Goal: Transaction & Acquisition: Book appointment/travel/reservation

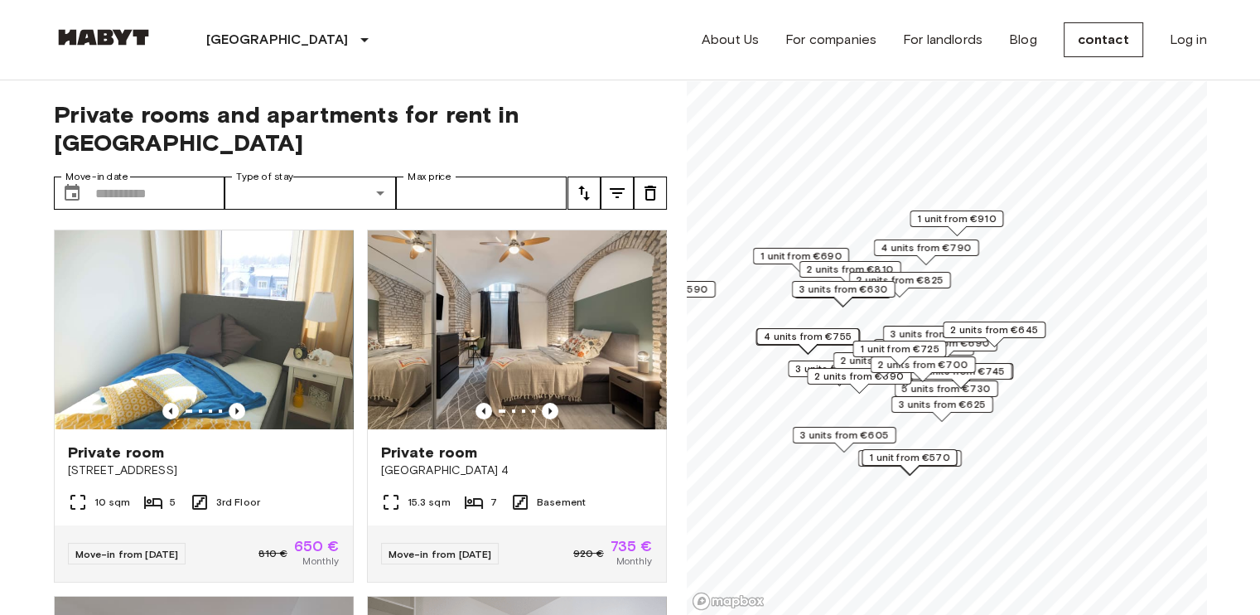
click at [958, 402] on font "3 units from €625" at bounding box center [941, 404] width 87 height 12
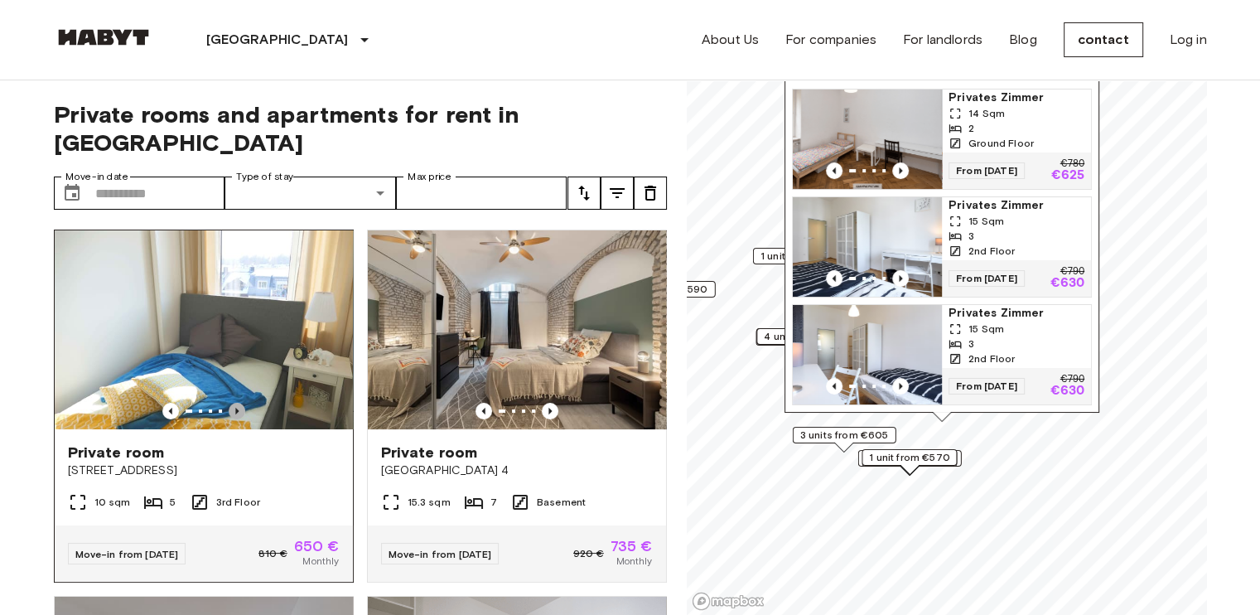
click at [229, 403] on icon "Previous image" at bounding box center [237, 411] width 17 height 17
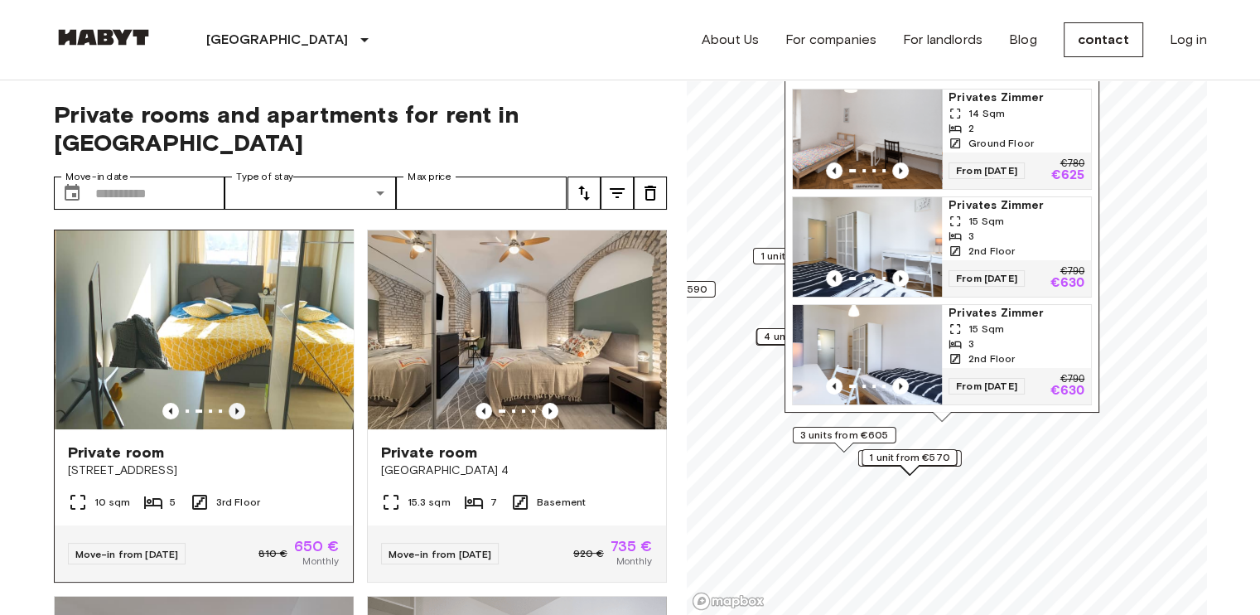
click at [229, 403] on icon "Previous image" at bounding box center [237, 411] width 17 height 17
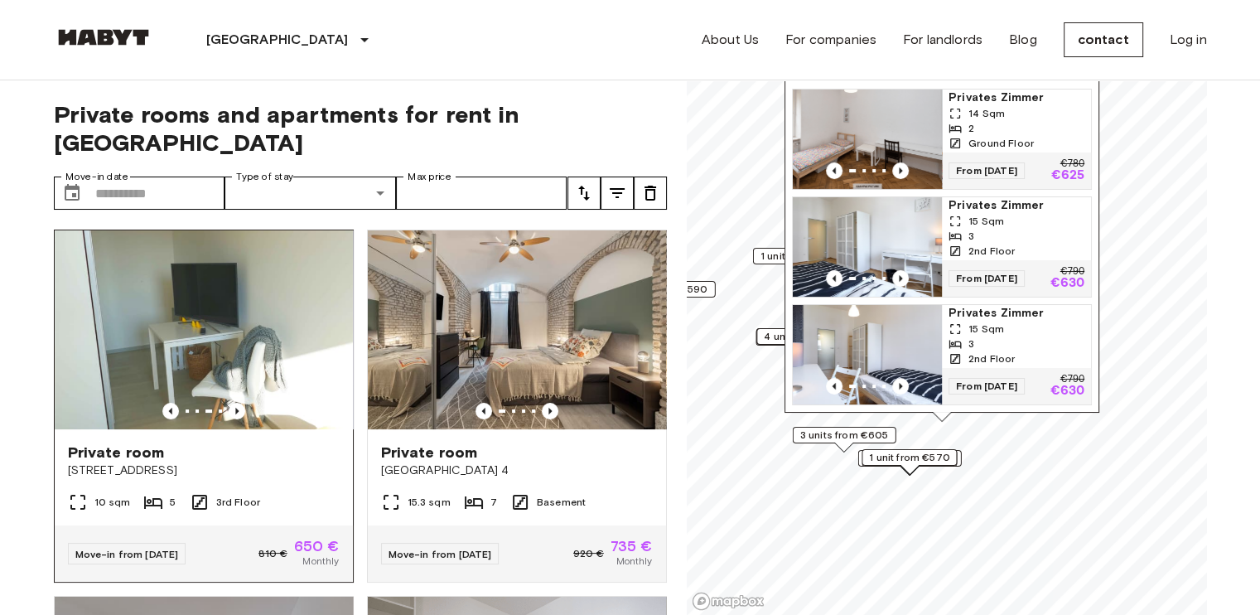
click at [296, 537] on font "650 €" at bounding box center [317, 546] width 46 height 18
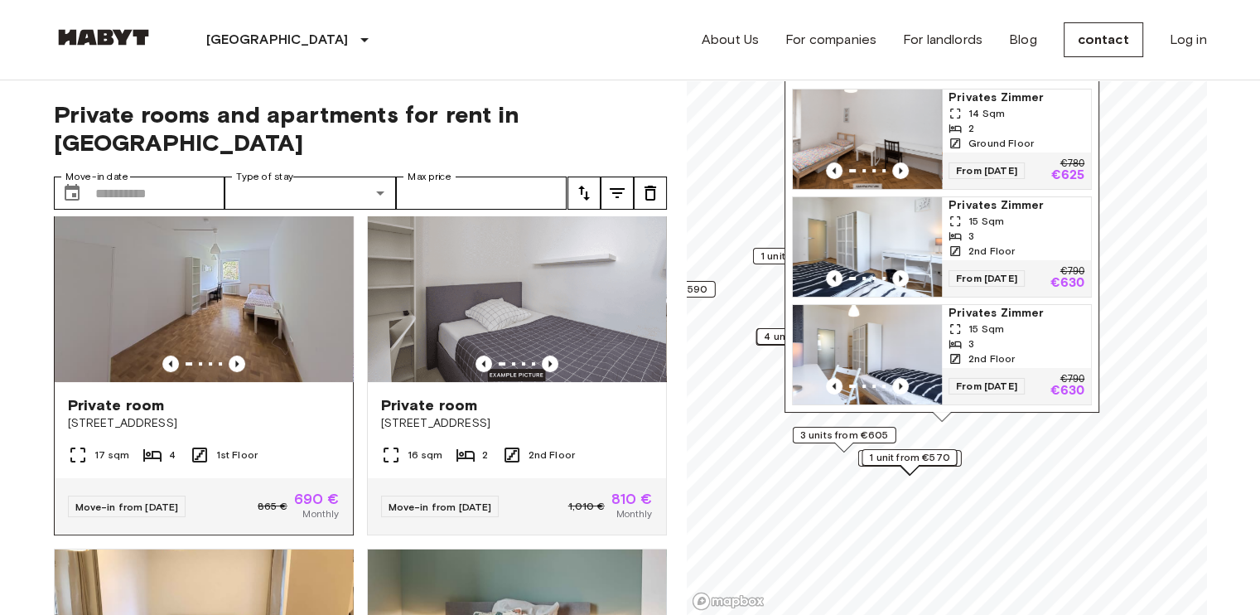
scroll to position [414, 0]
click at [229, 355] on icon "Previous image" at bounding box center [237, 363] width 17 height 17
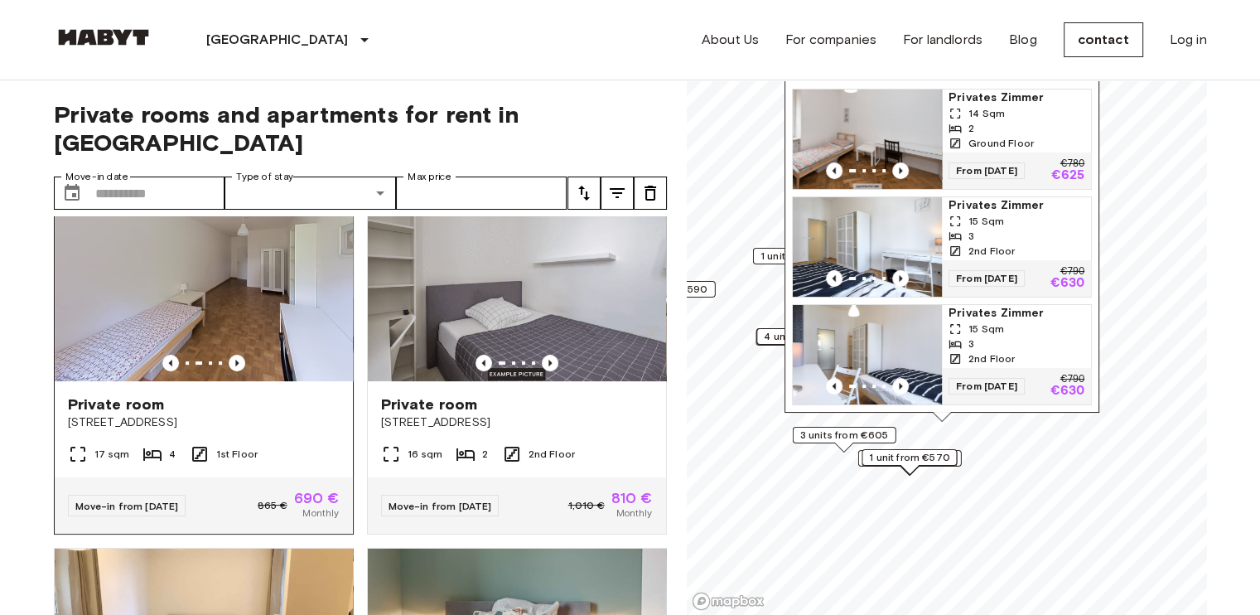
click at [258, 491] on div "865 € 690 € Monthly" at bounding box center [299, 506] width 82 height 30
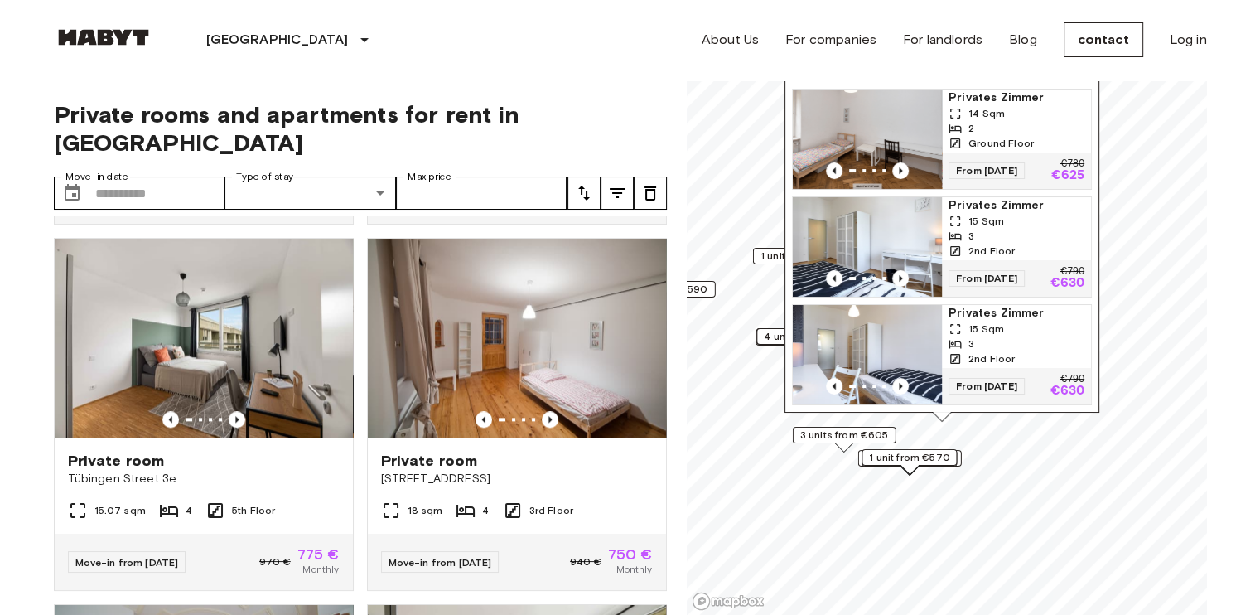
scroll to position [1575, 0]
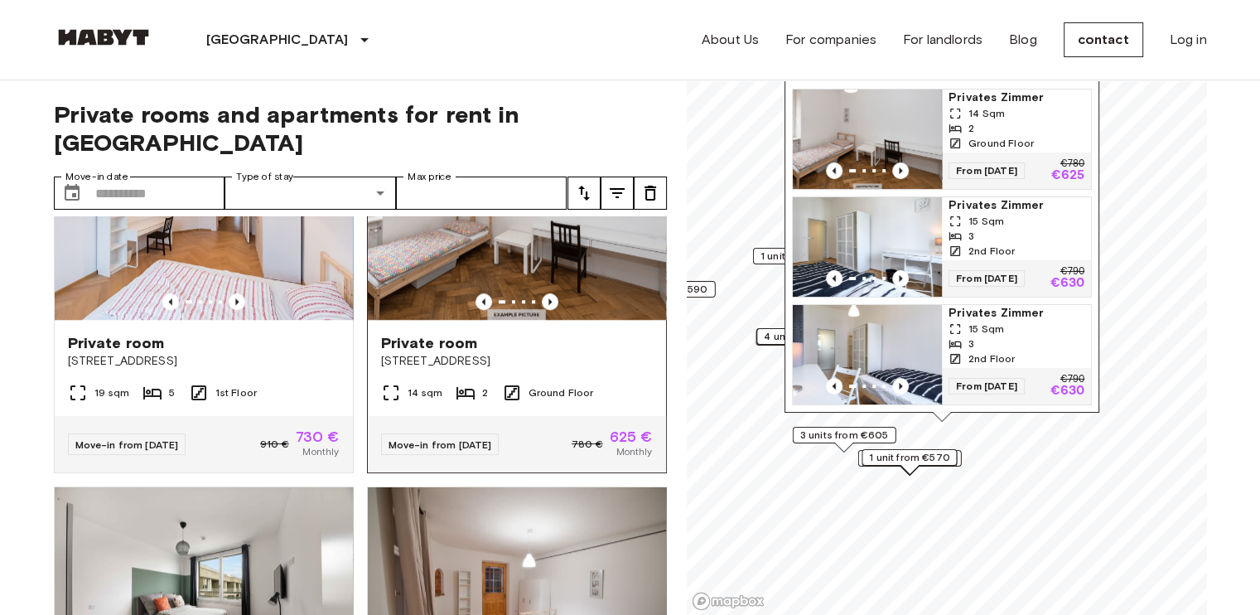
click at [577, 451] on span "780 €" at bounding box center [587, 444] width 31 height 15
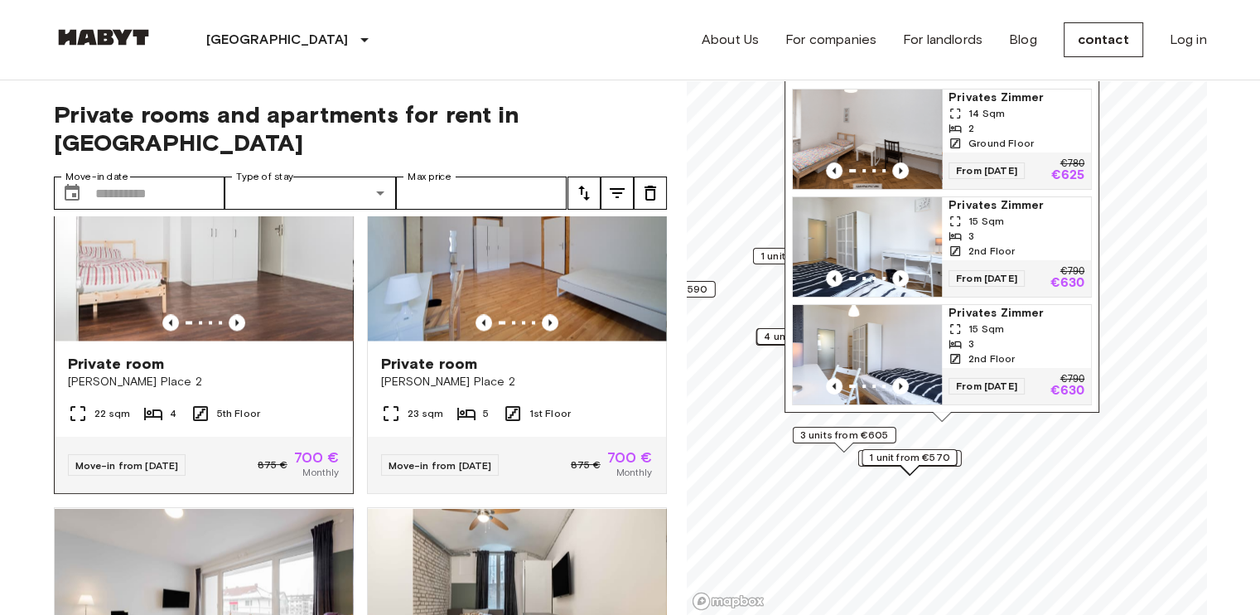
scroll to position [2983, 0]
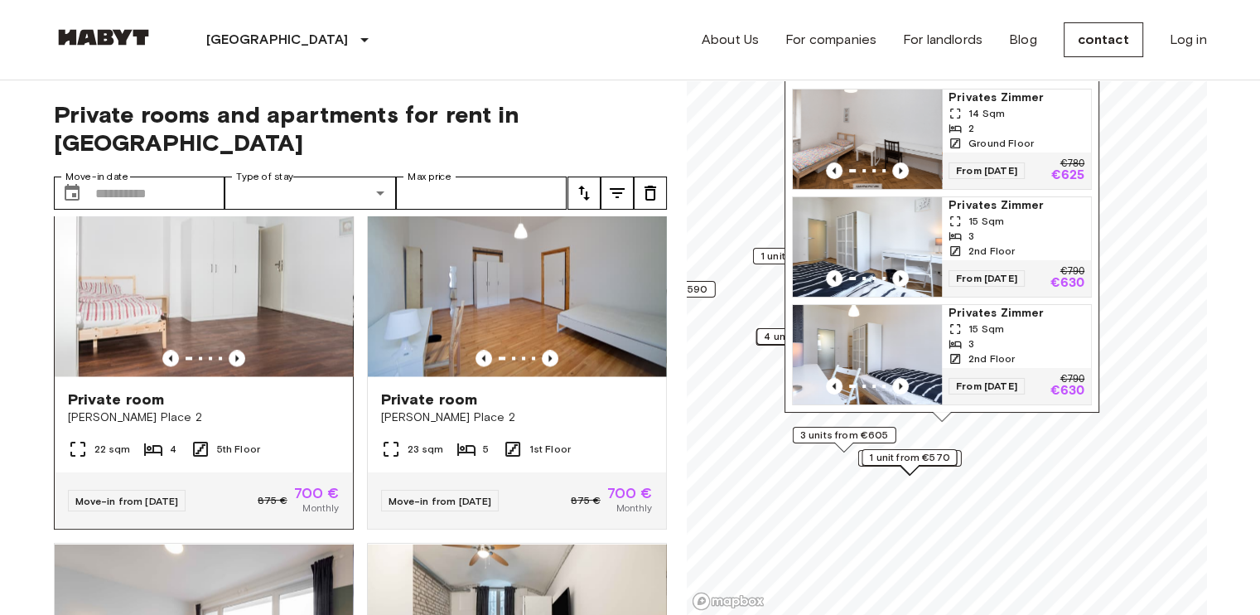
click at [258, 506] on font "875 €" at bounding box center [273, 500] width 30 height 12
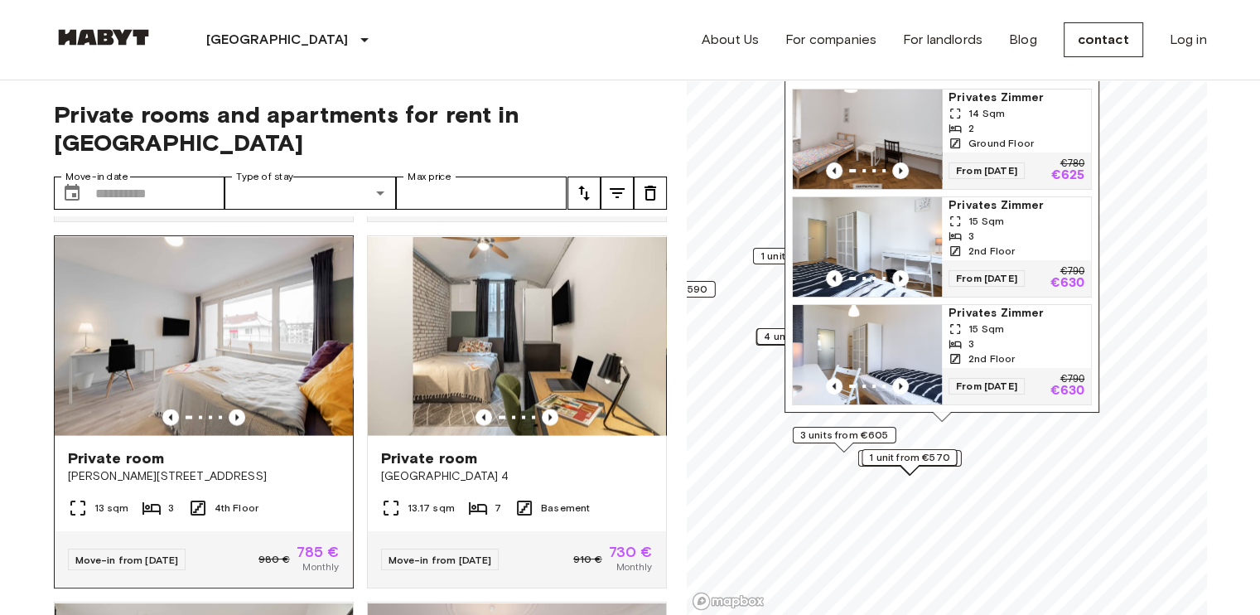
scroll to position [3364, 0]
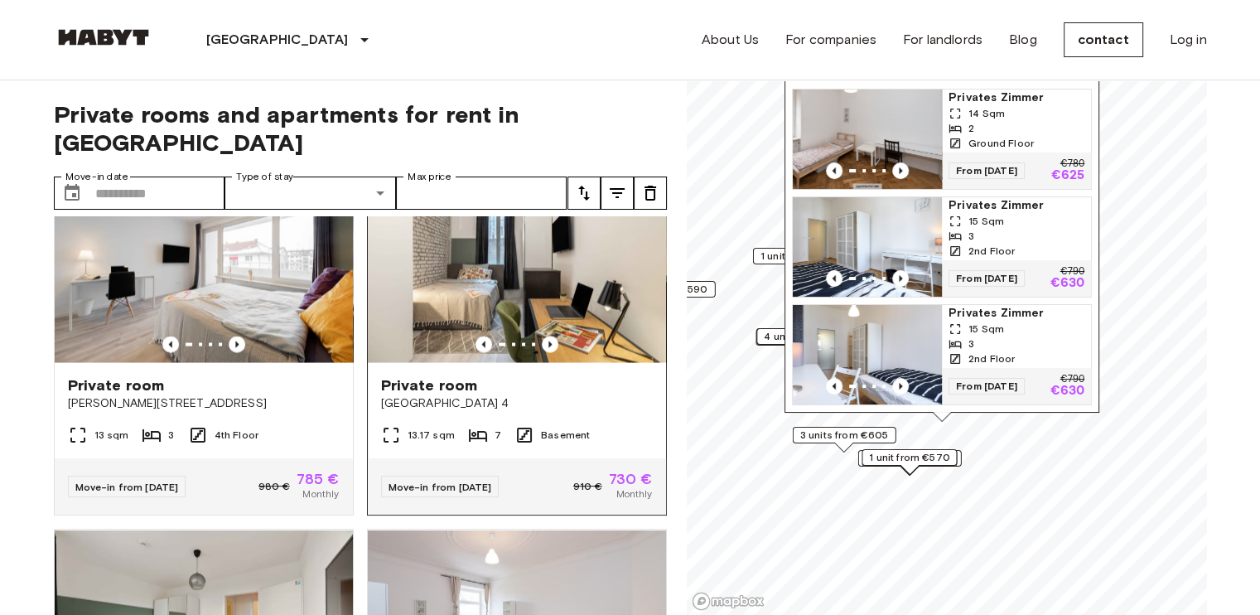
click at [552, 515] on div "Move-in from 19 Aug 25 910 € 730 € Monthly" at bounding box center [517, 486] width 298 height 56
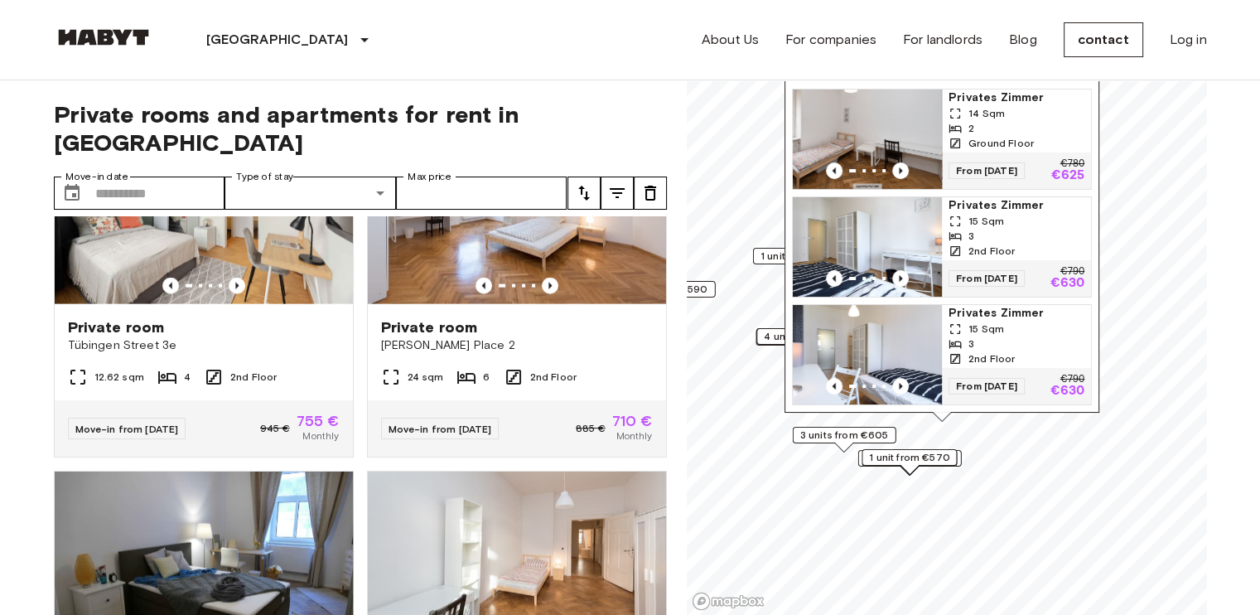
scroll to position [3861, 0]
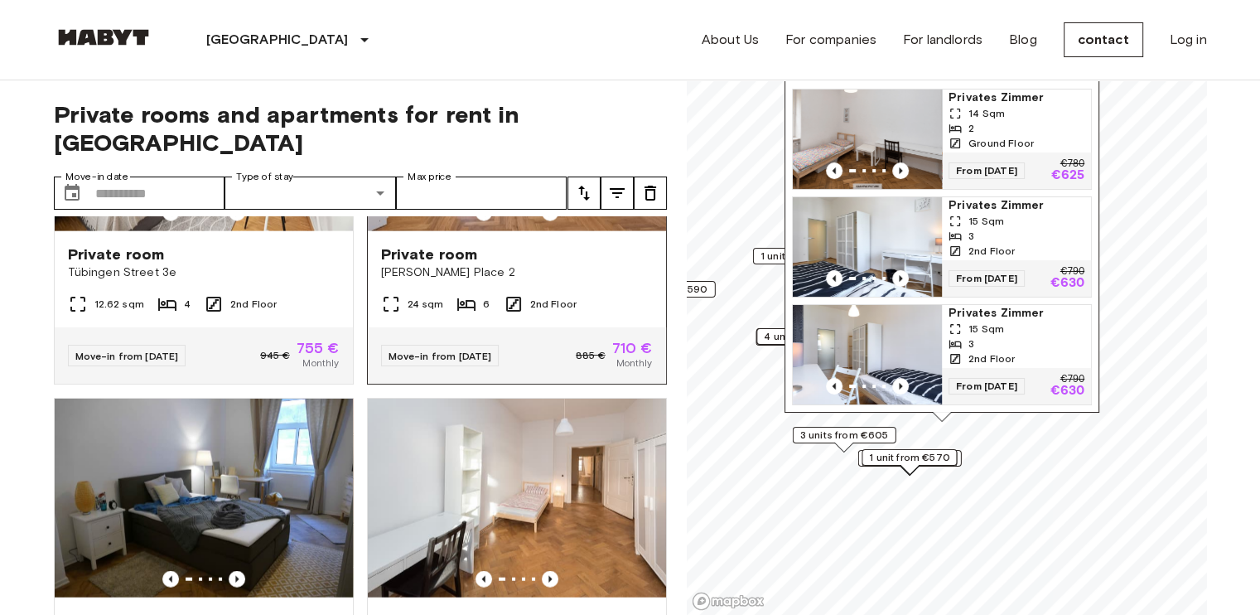
click at [438, 362] on font "Move-in from 19 Aug 25" at bounding box center [441, 356] width 104 height 12
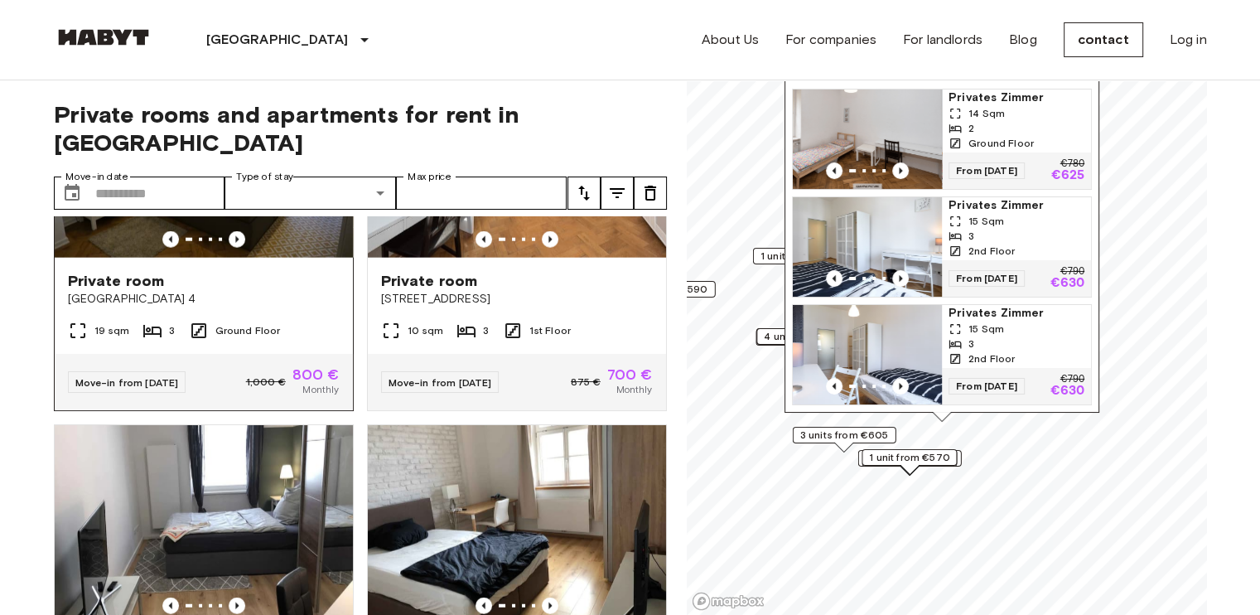
scroll to position [4192, 0]
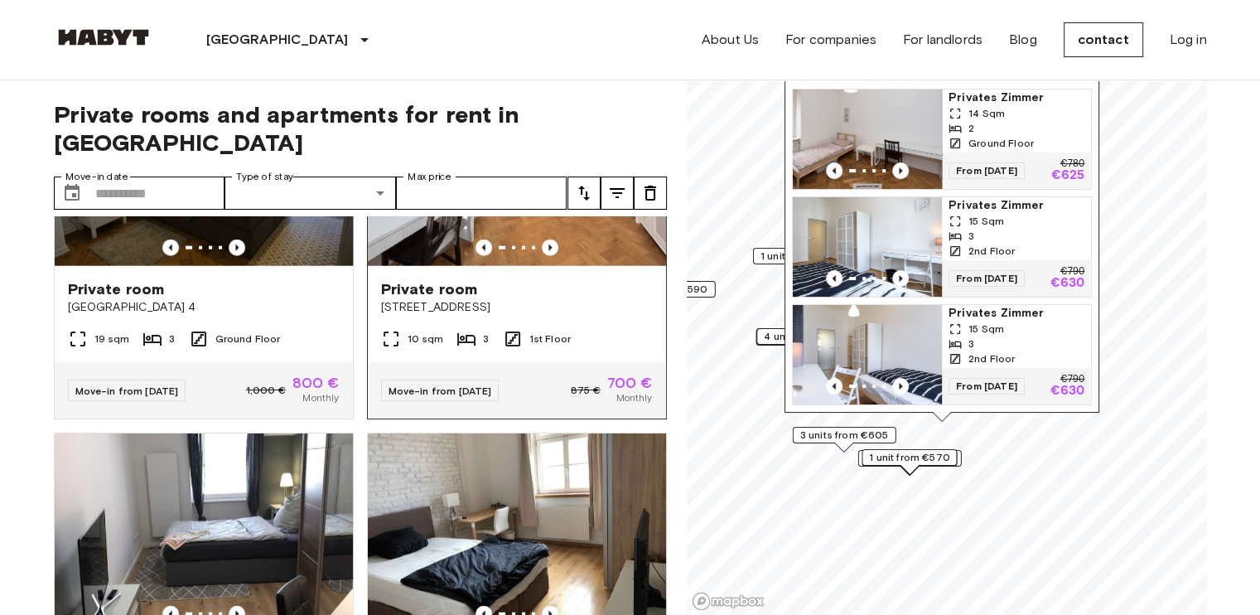
click at [428, 397] on font "Move-in from 19 Aug 25" at bounding box center [441, 391] width 104 height 12
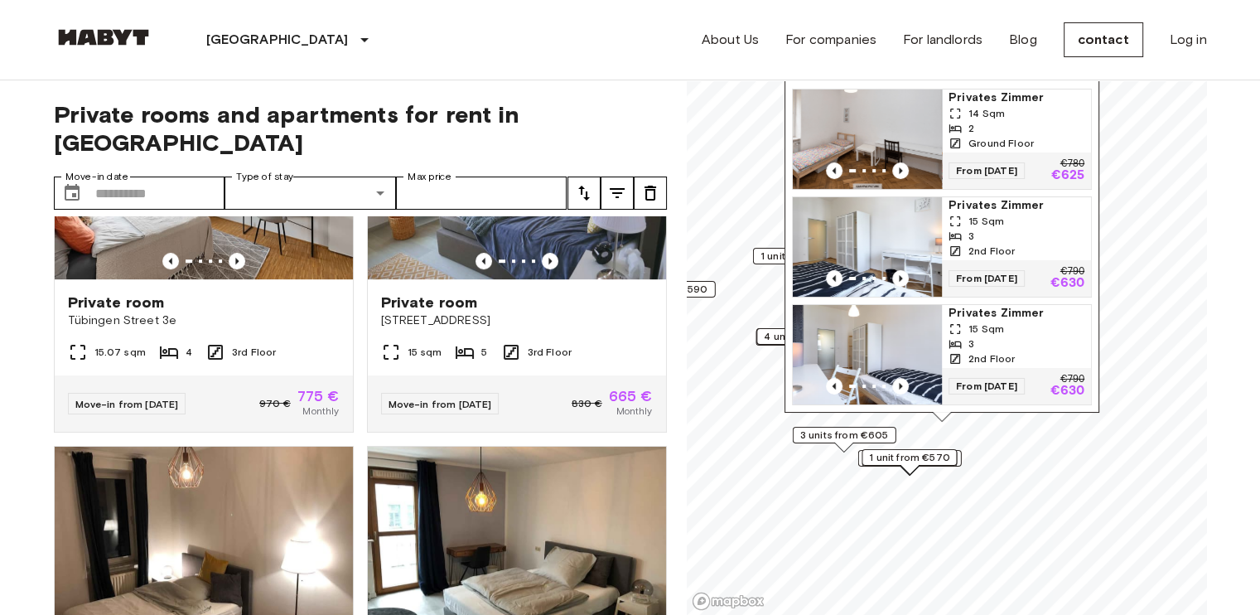
scroll to position [7192, 0]
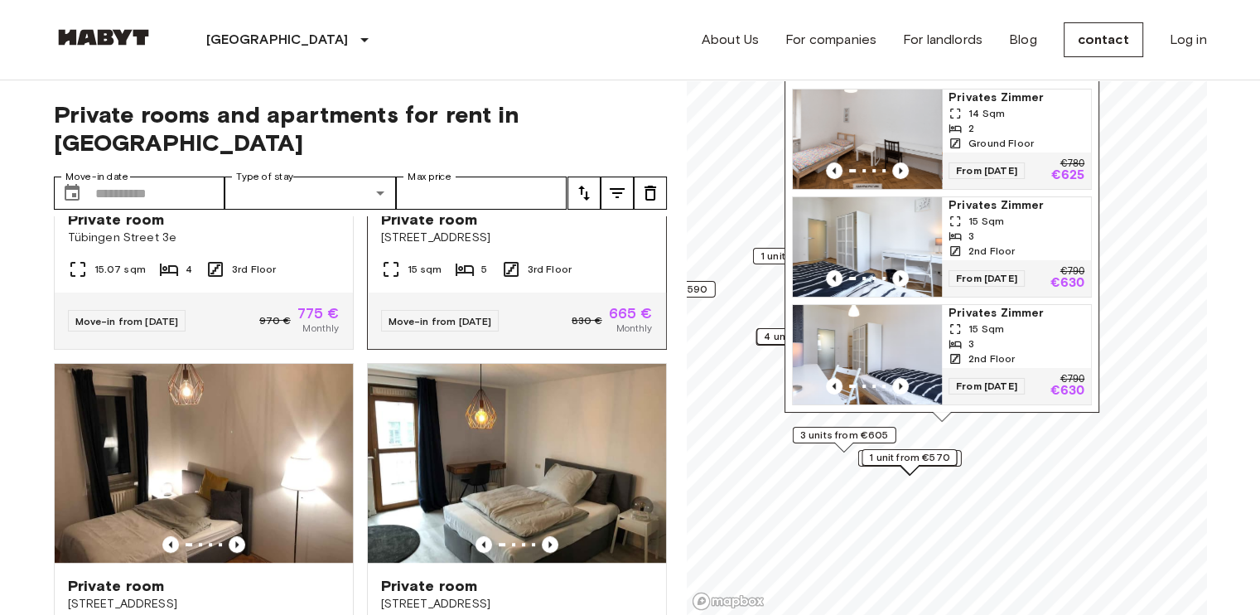
click at [461, 349] on div "Move-in from 04 Sep 25 830 € 665 € Monthly" at bounding box center [517, 321] width 298 height 56
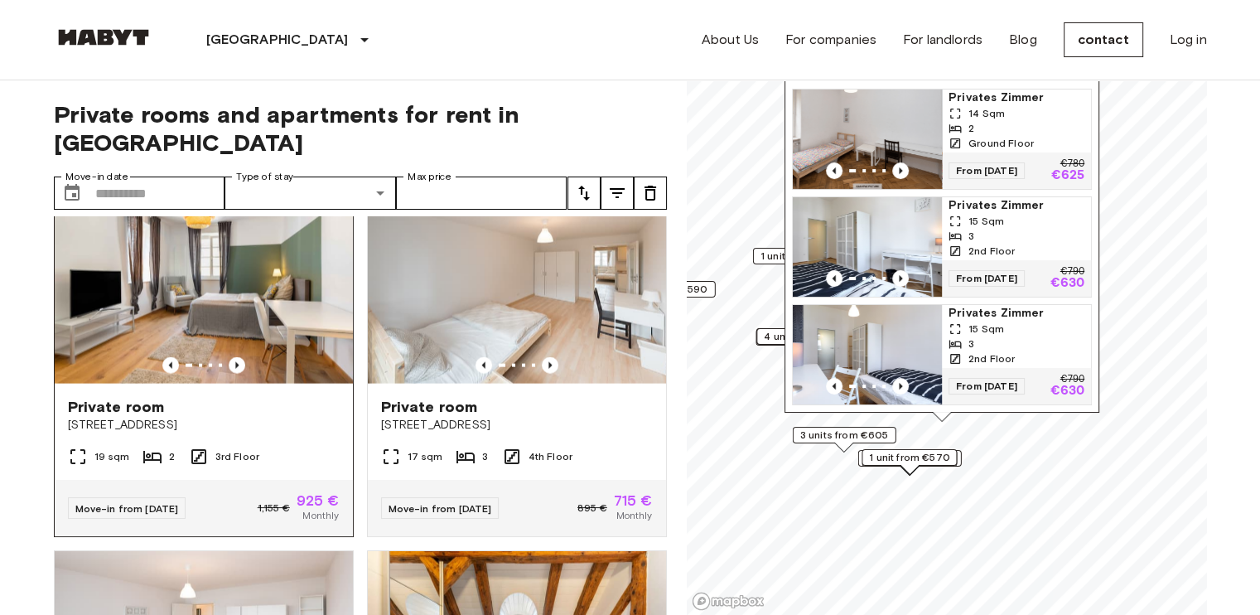
scroll to position [9927, 0]
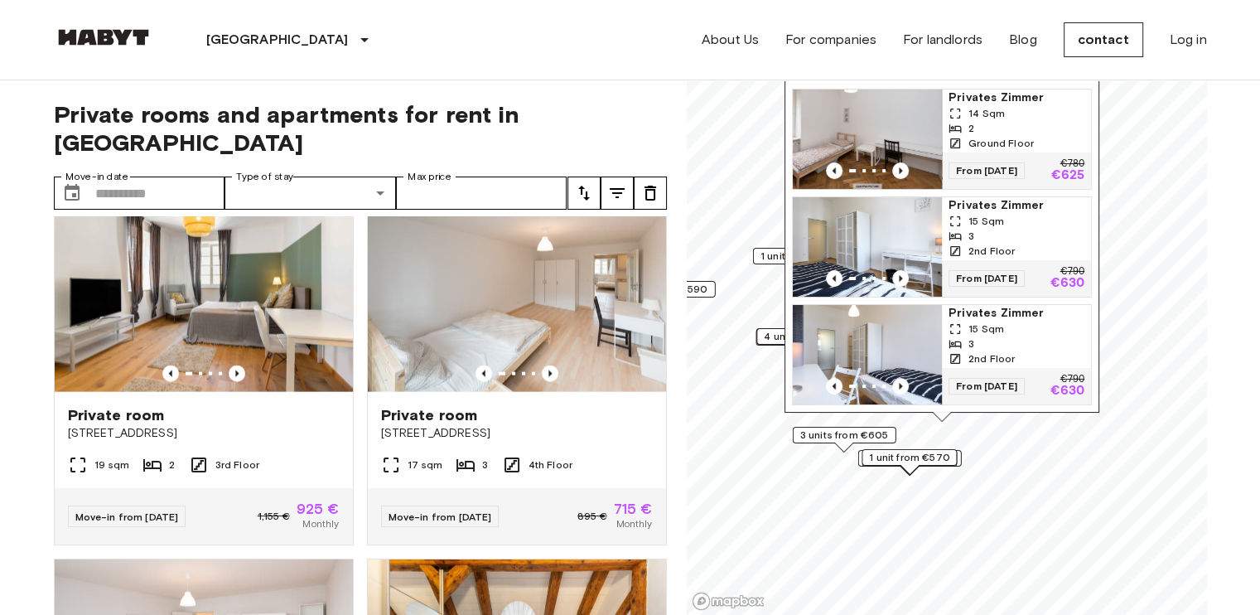
click at [487, 157] on font "Move-in from 04 Oct 25" at bounding box center [441, 150] width 104 height 12
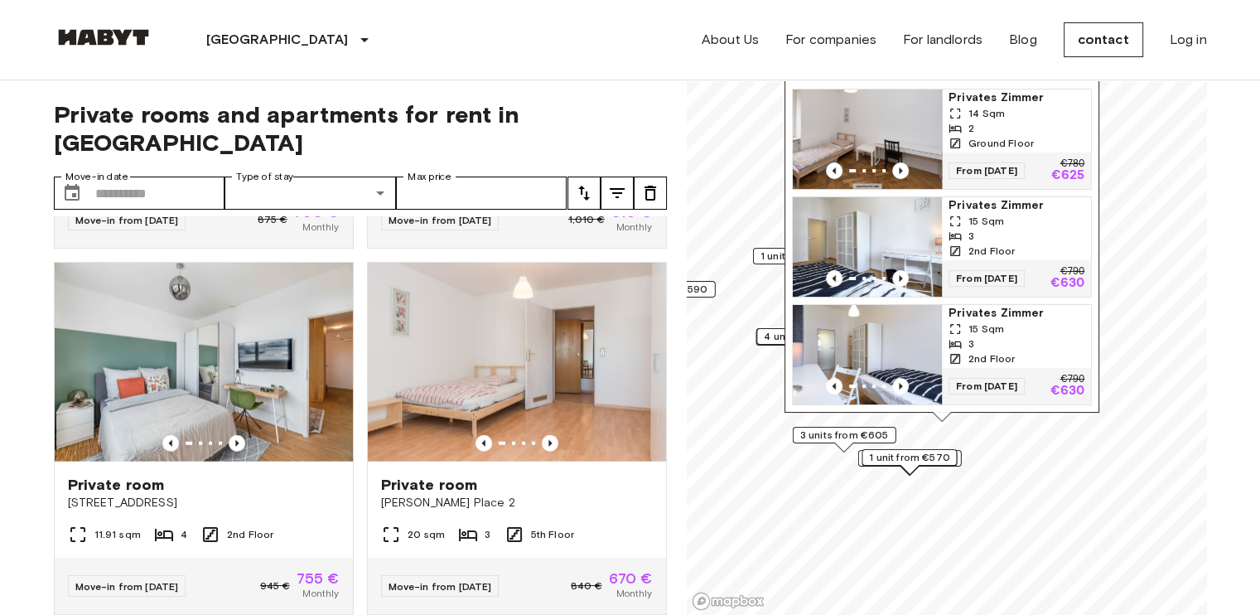
scroll to position [10507, 0]
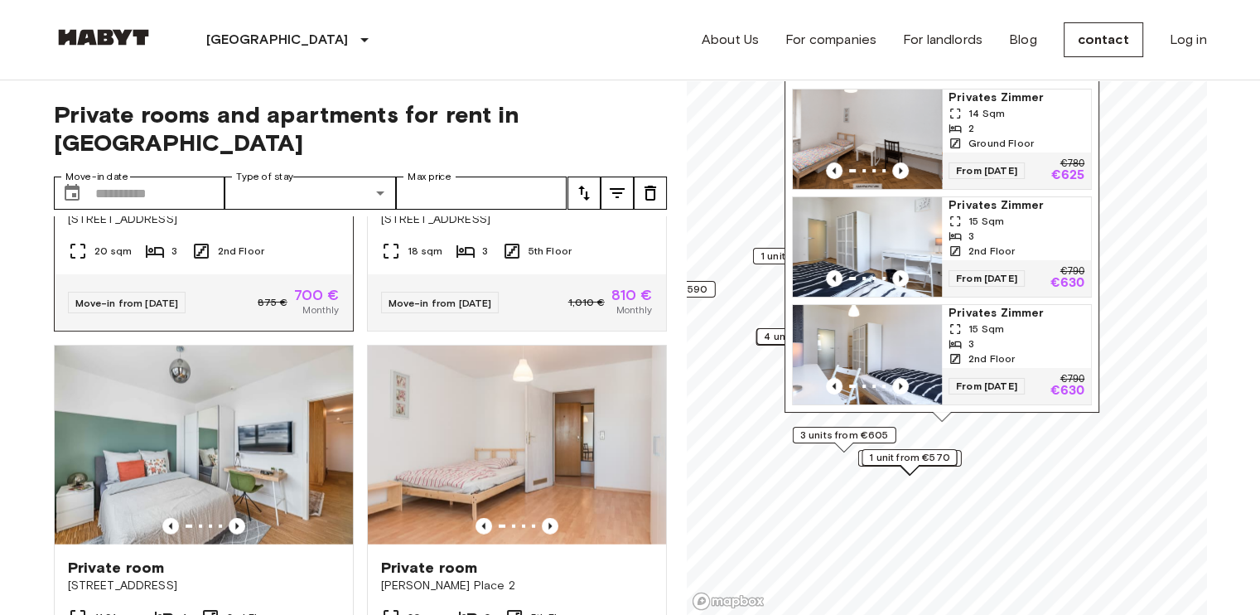
click at [235, 163] on icon "Previous image" at bounding box center [236, 160] width 3 height 7
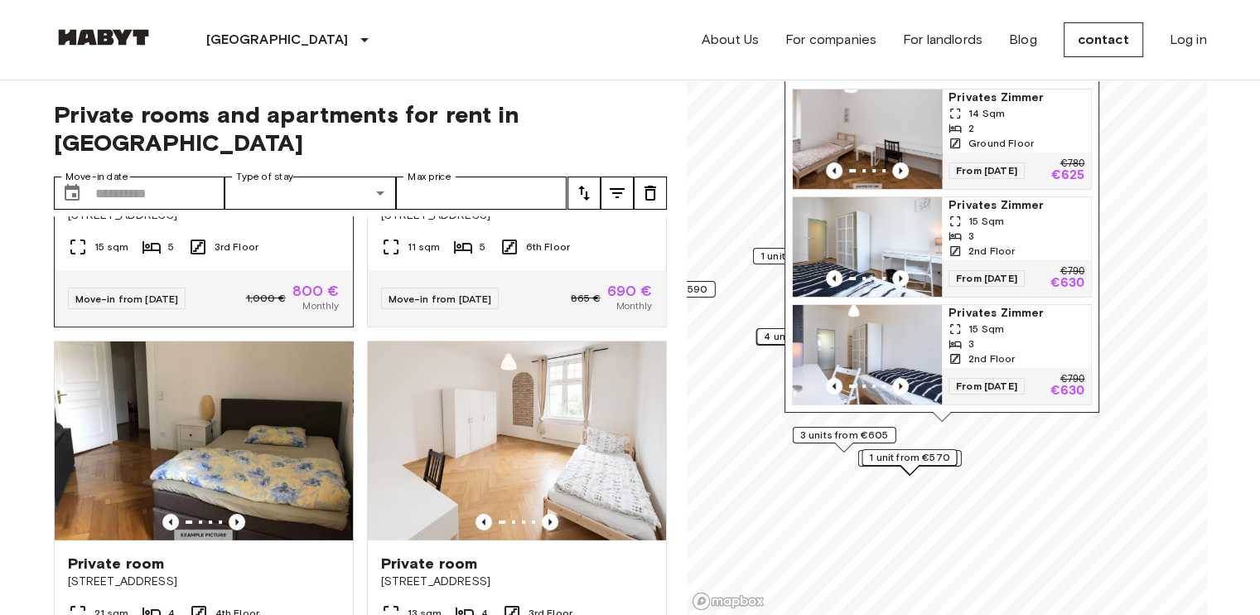
scroll to position [11601, 0]
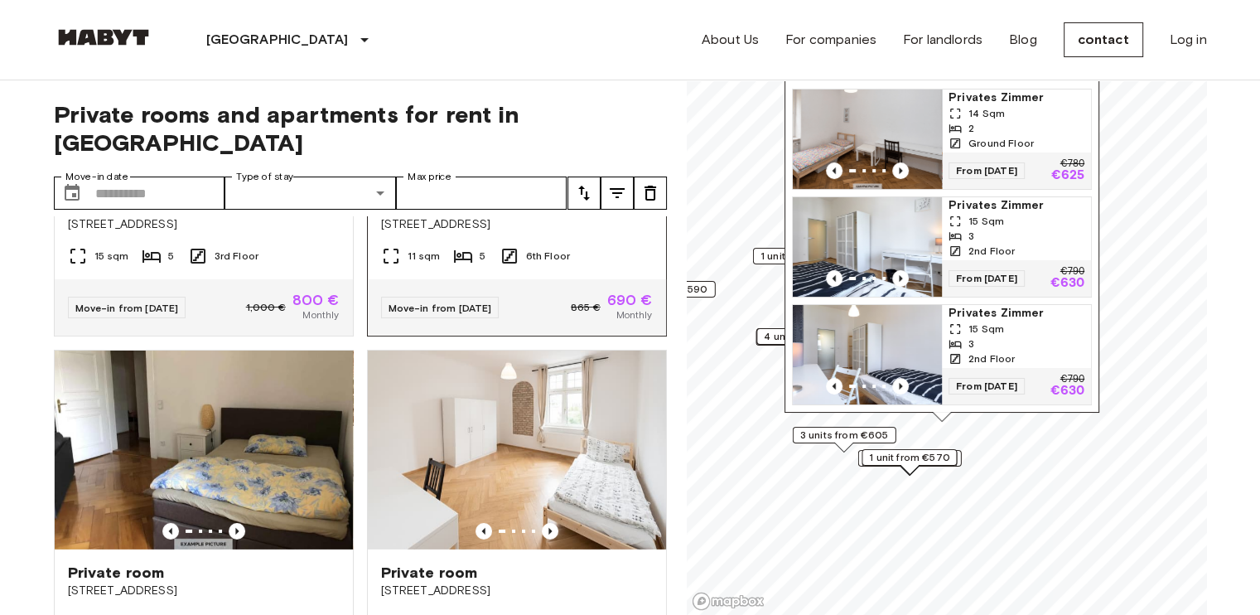
click at [542, 173] on icon "Previous image" at bounding box center [550, 165] width 17 height 17
click at [520, 336] on div "Move-in from 19 Oct 25 865 € 690 € Monthly" at bounding box center [517, 307] width 298 height 56
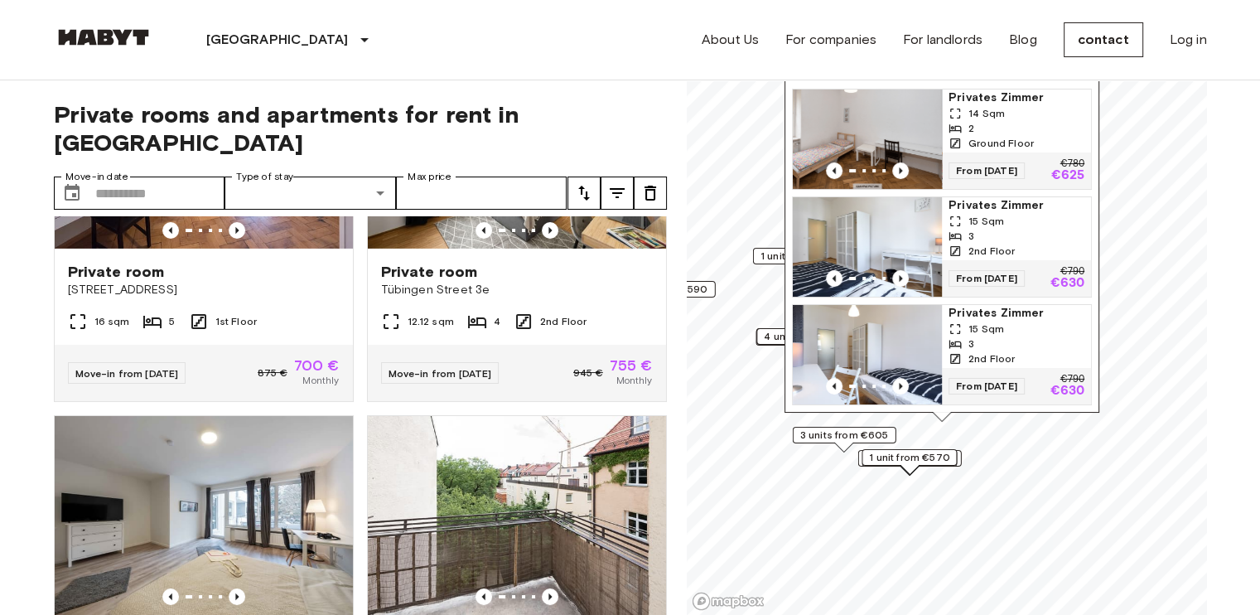
scroll to position [12430, 0]
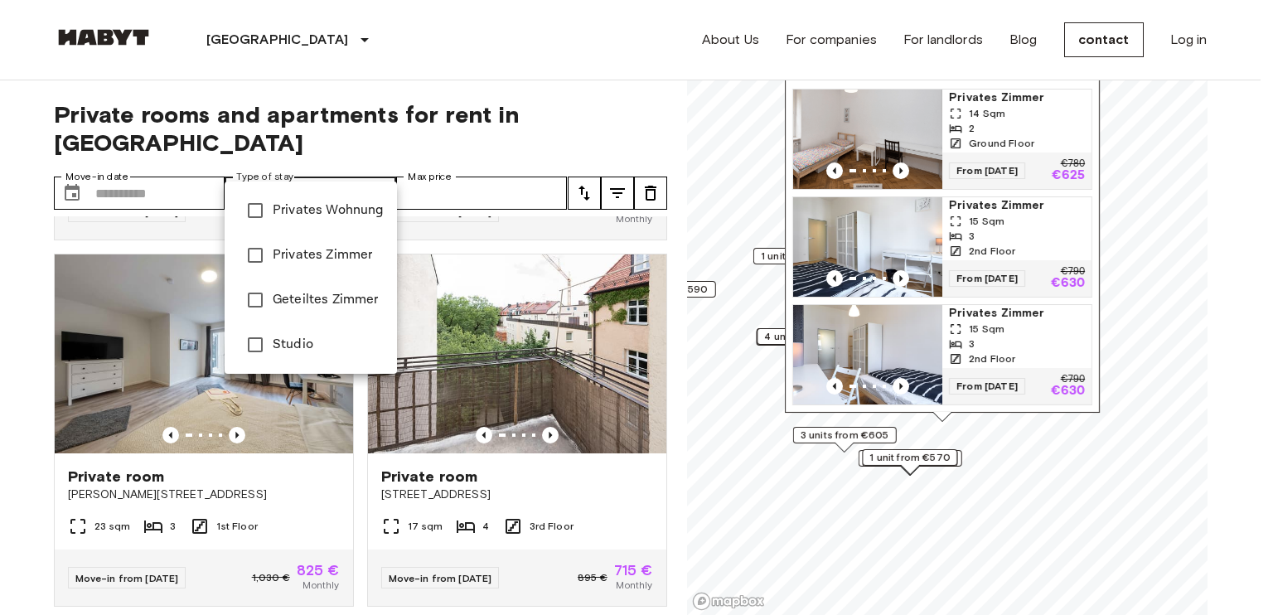
click at [380, 160] on div at bounding box center [636, 307] width 1273 height 615
click at [0, 228] on div at bounding box center [636, 307] width 1273 height 615
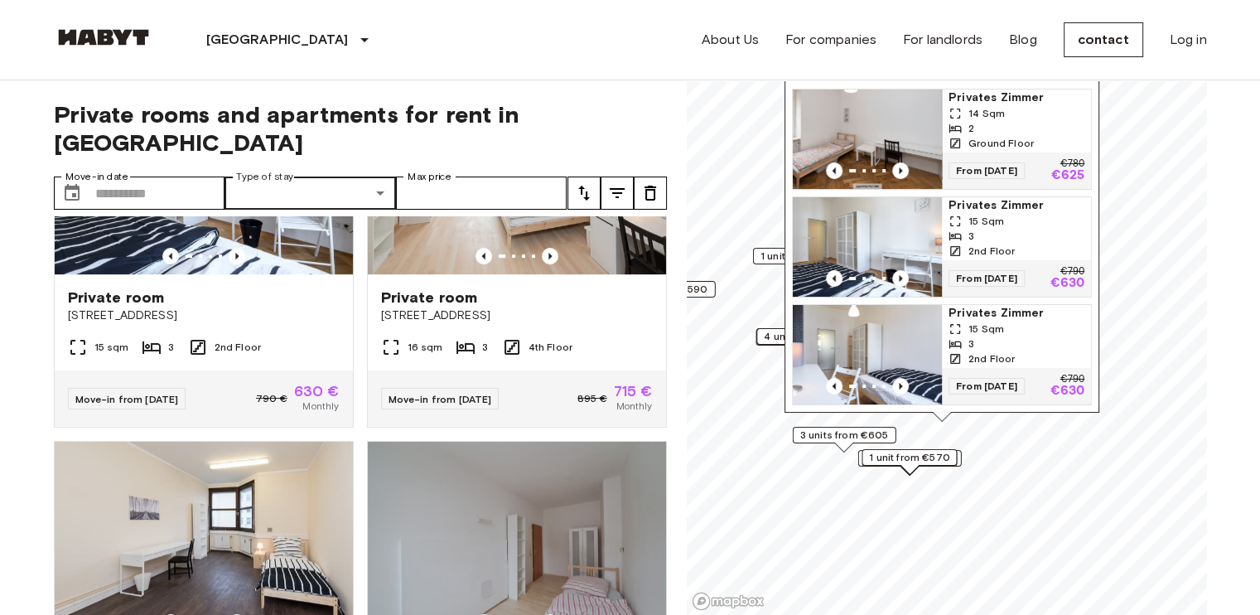
scroll to position [13175, 0]
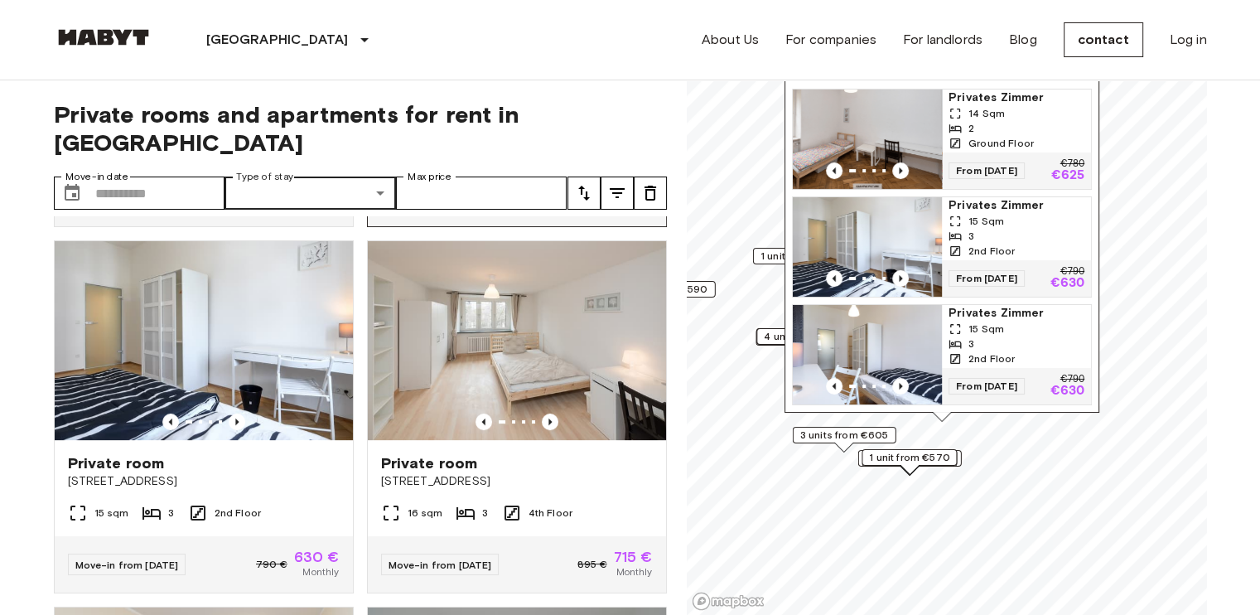
click at [486, 205] on font "Move-in from 04 Nov 25" at bounding box center [441, 198] width 104 height 12
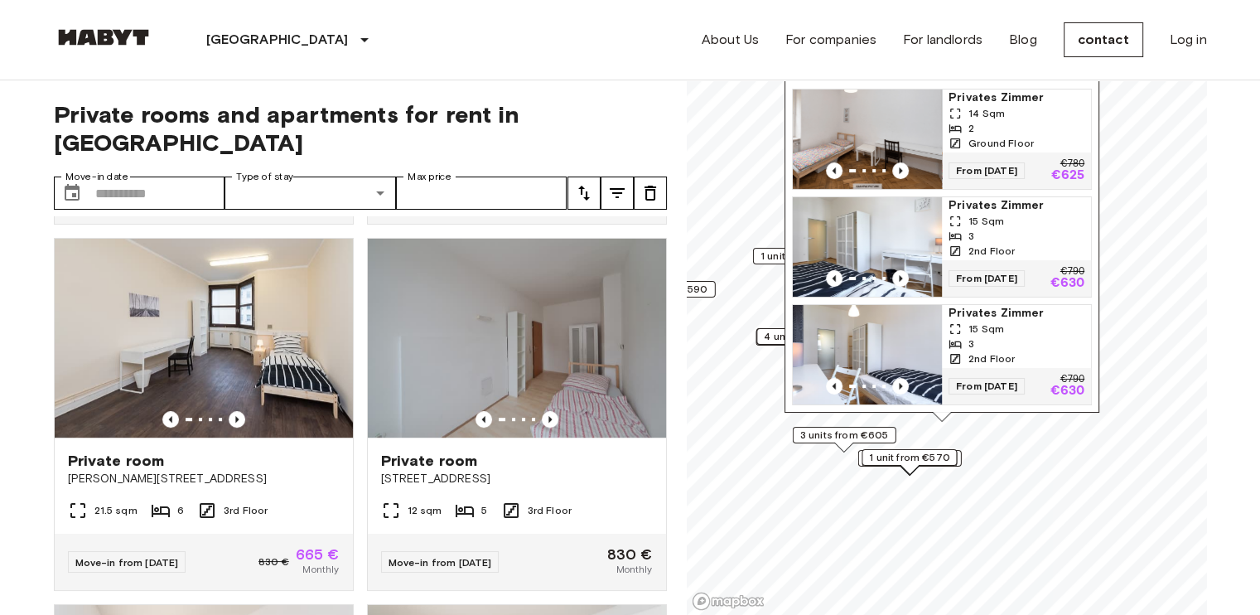
scroll to position [13507, 0]
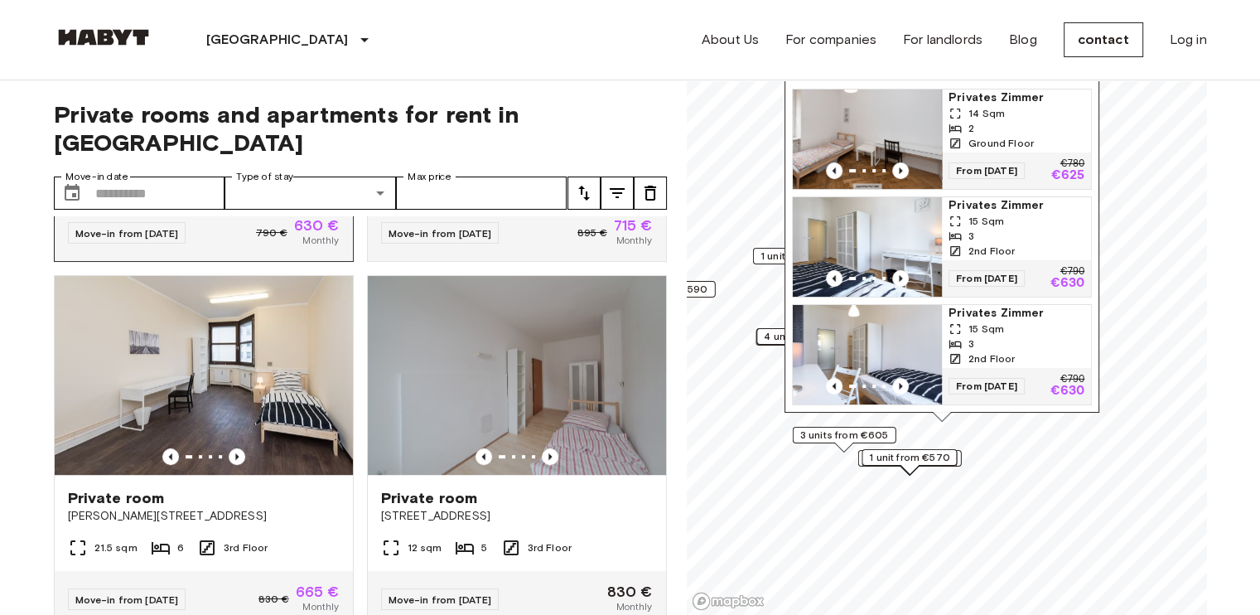
click at [282, 248] on div "790 € 630 € Monthly" at bounding box center [298, 233] width 84 height 30
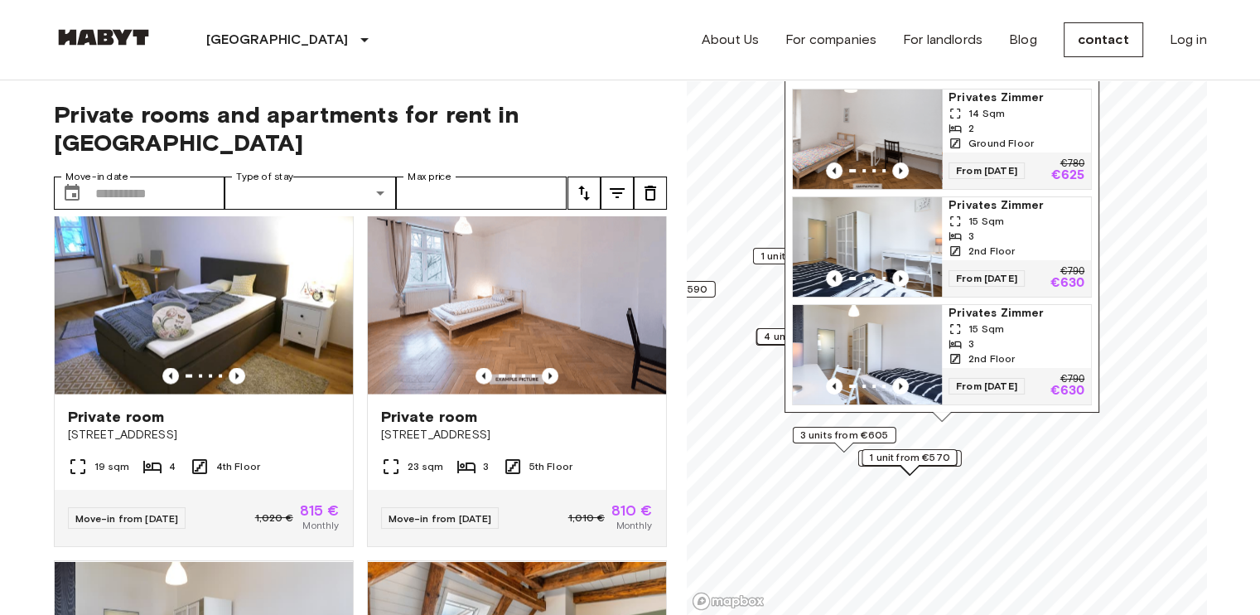
scroll to position [15827, 0]
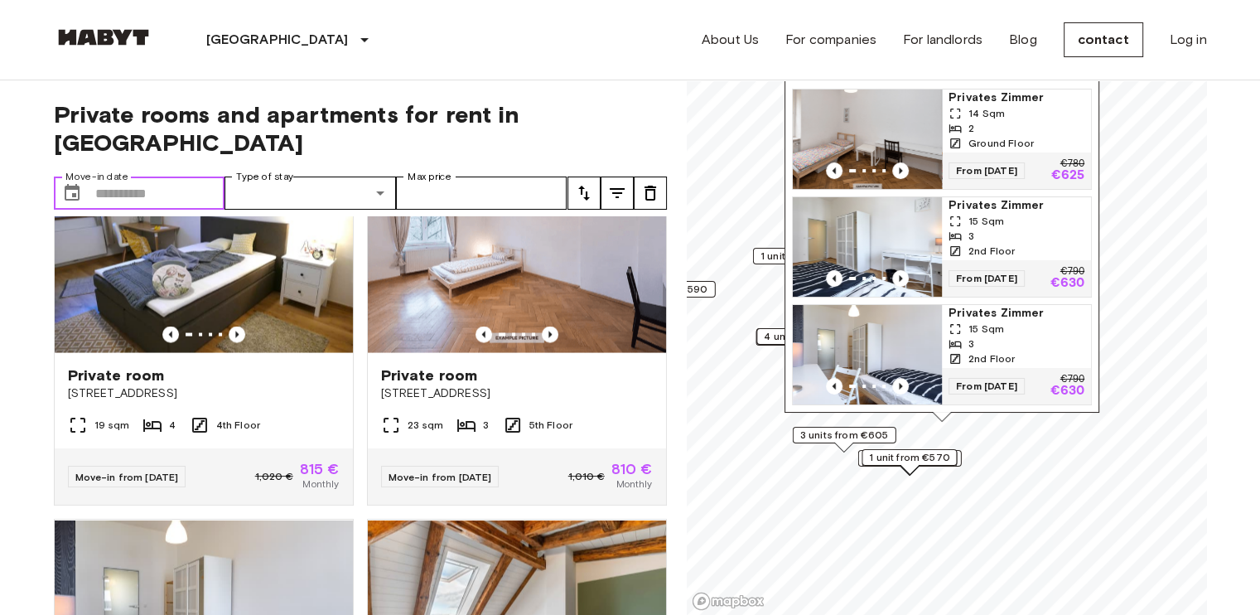
click at [156, 177] on input "Move-in date" at bounding box center [160, 193] width 130 height 33
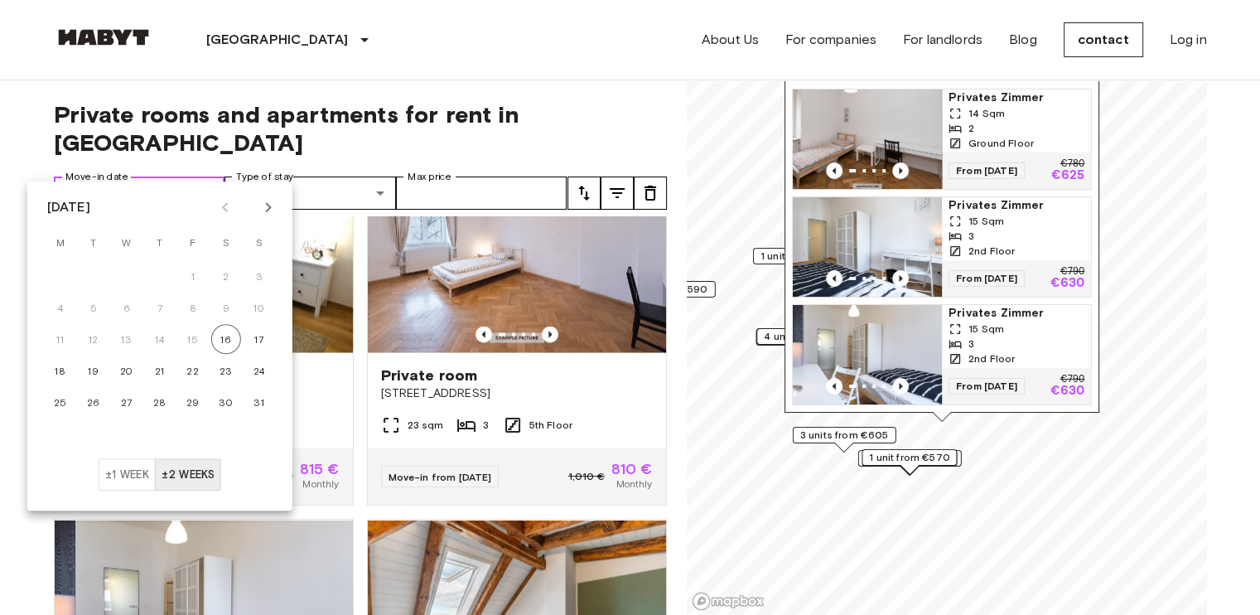
click at [116, 177] on input "Move-in date" at bounding box center [160, 193] width 130 height 33
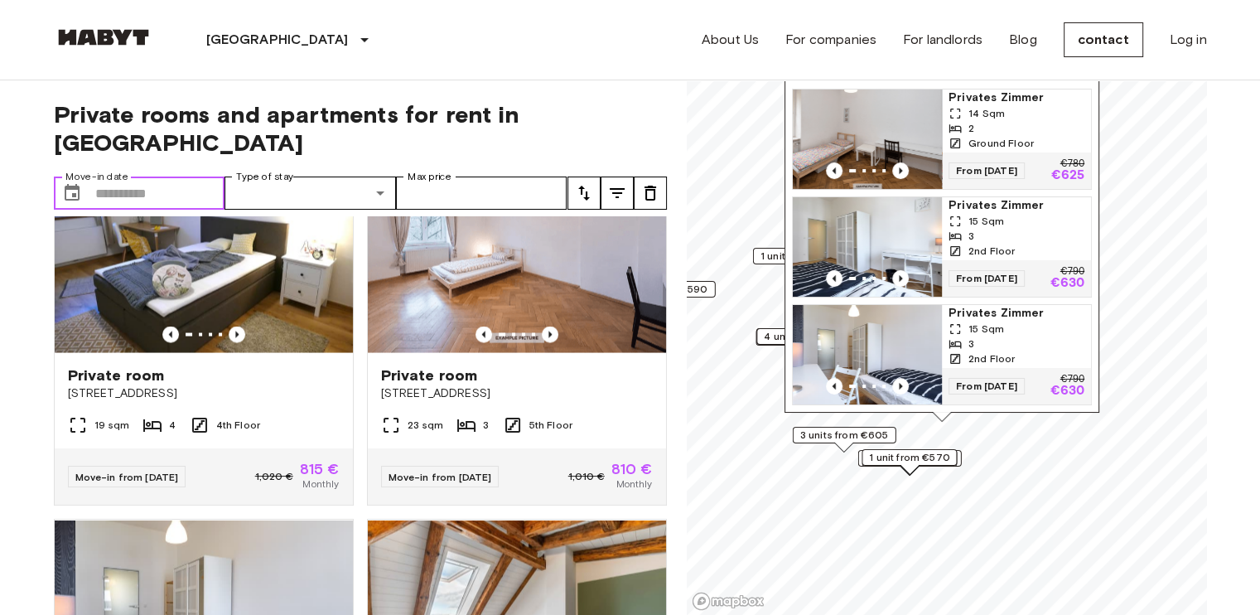
click at [116, 177] on input "Move-in date" at bounding box center [160, 193] width 130 height 33
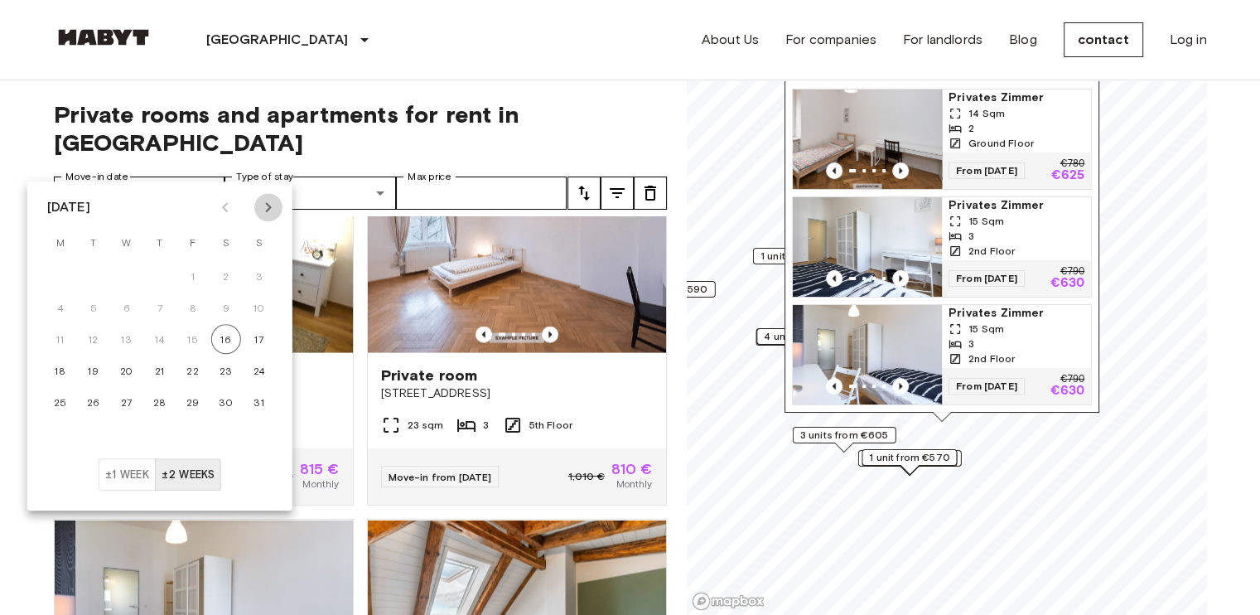
click at [268, 205] on icon "Next month" at bounding box center [268, 207] width 6 height 10
click at [131, 277] on button "1" at bounding box center [127, 276] width 30 height 30
type input "**********"
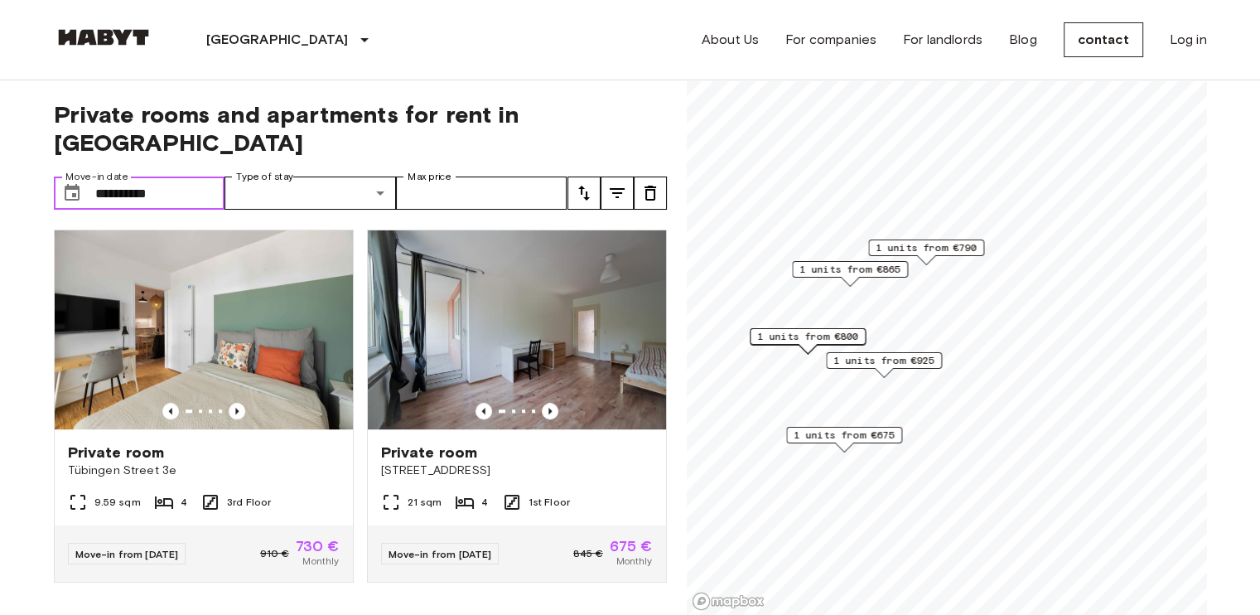
scroll to position [1115, 0]
click at [587, 183] on icon "tune" at bounding box center [584, 193] width 20 height 20
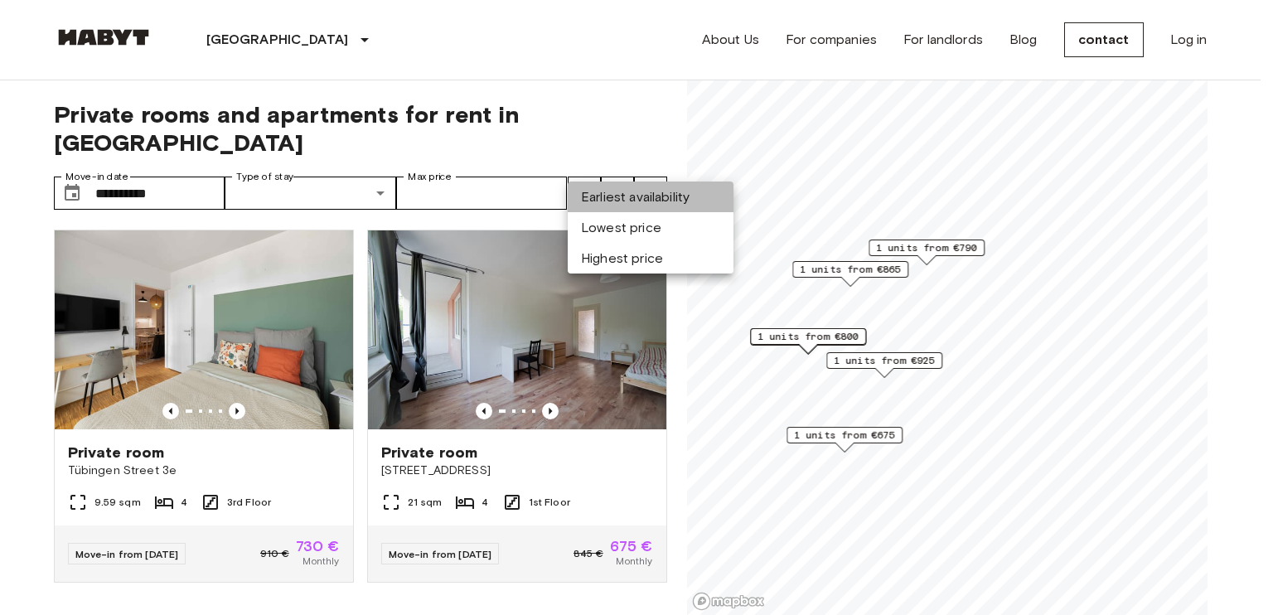
click at [601, 205] on font "Earliest availability" at bounding box center [635, 197] width 109 height 16
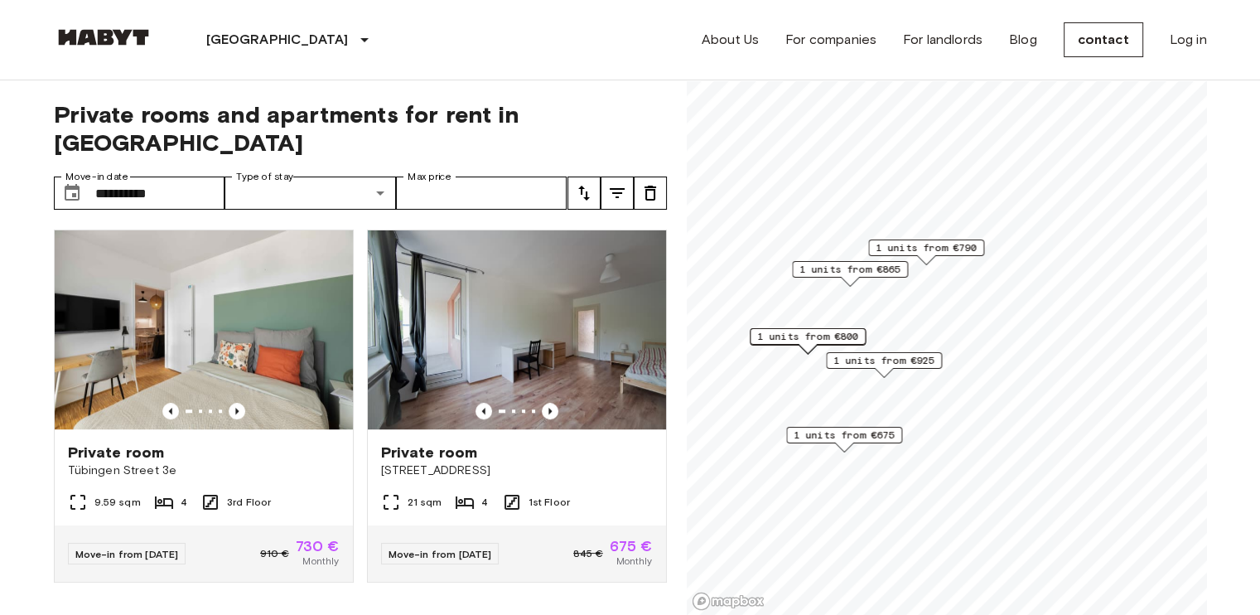
click at [586, 183] on icon "tune" at bounding box center [584, 193] width 20 height 20
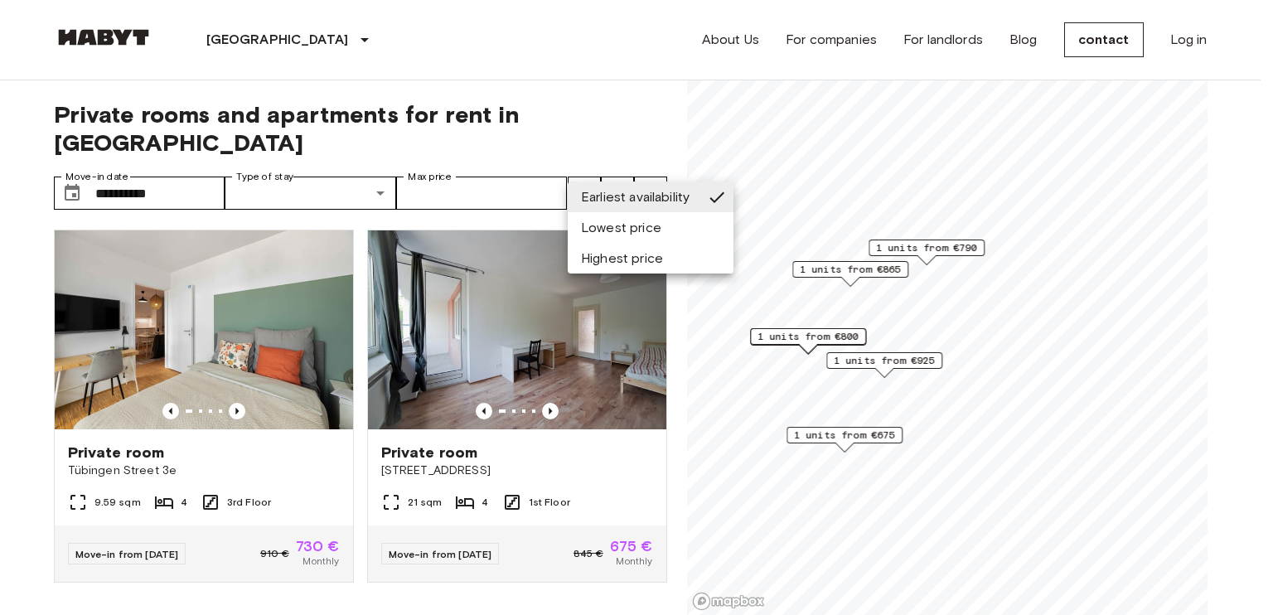
click at [622, 235] on font "Lowest price" at bounding box center [621, 228] width 80 height 16
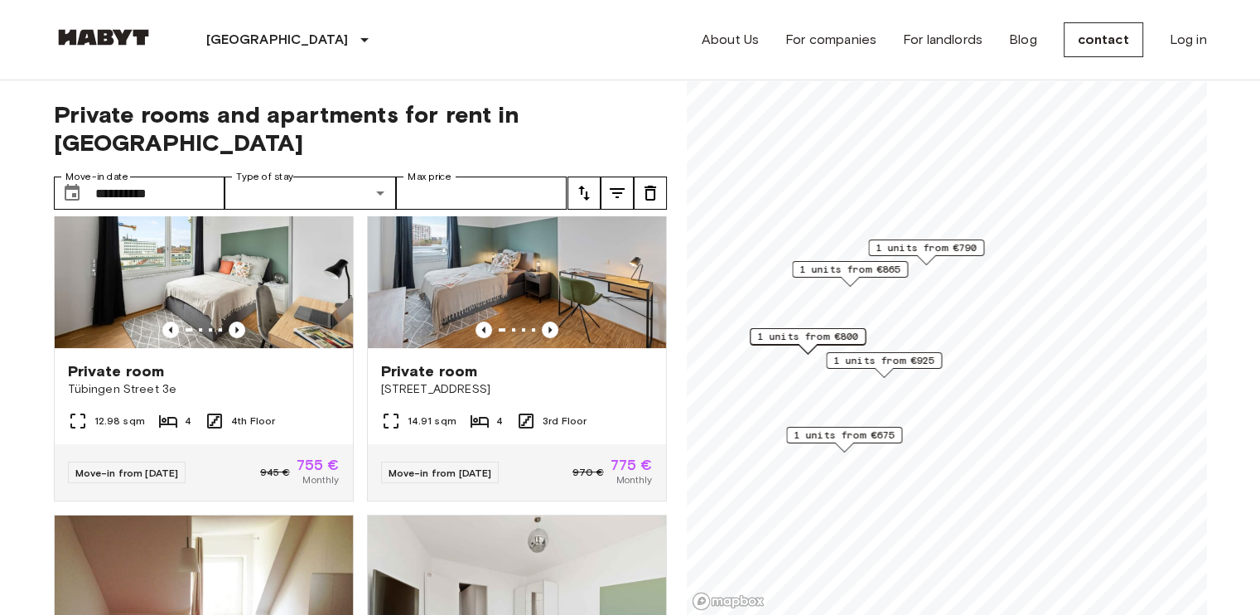
scroll to position [453, 0]
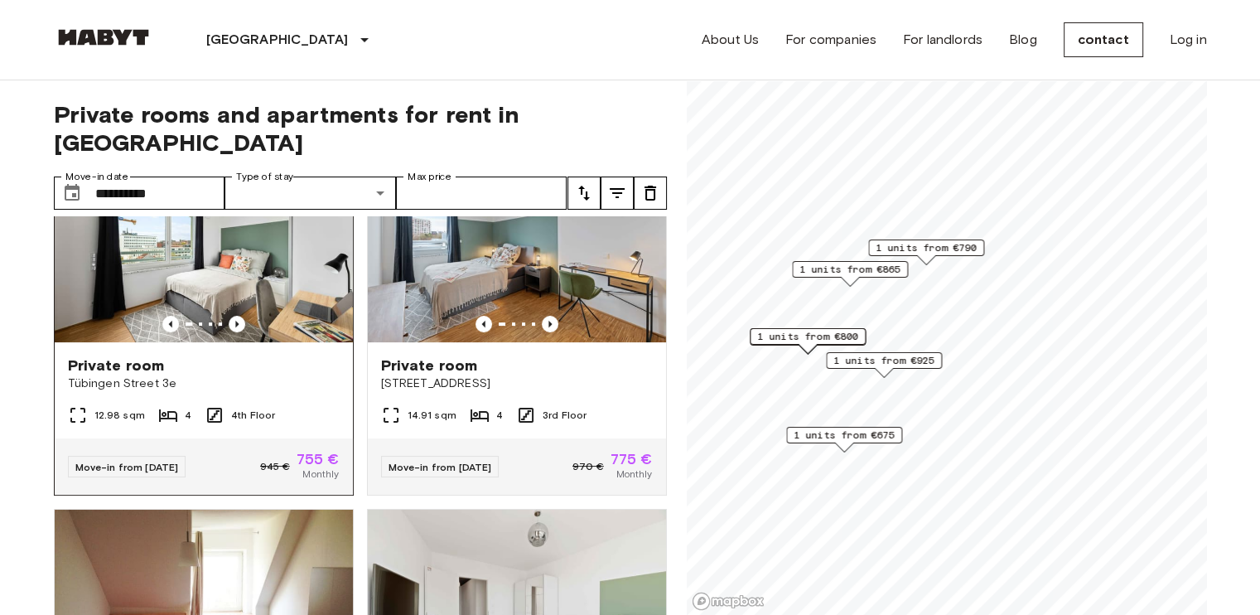
click at [252, 454] on div "Move-in from 04 Oct 25 945 € 755 € Monthly" at bounding box center [204, 466] width 298 height 56
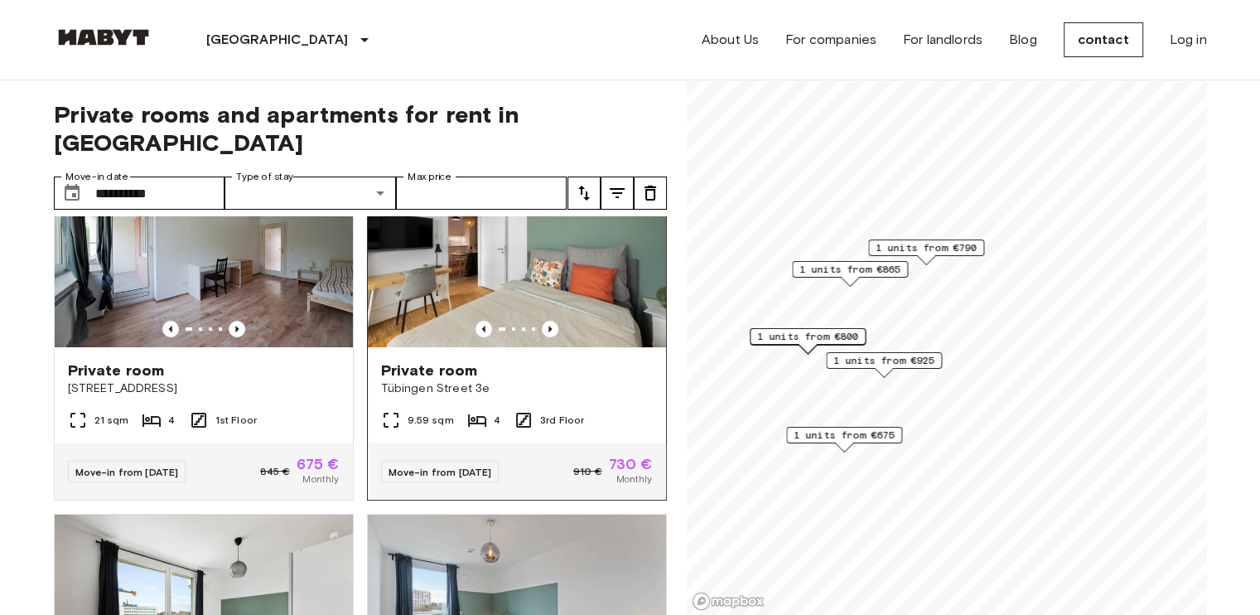
scroll to position [0, 0]
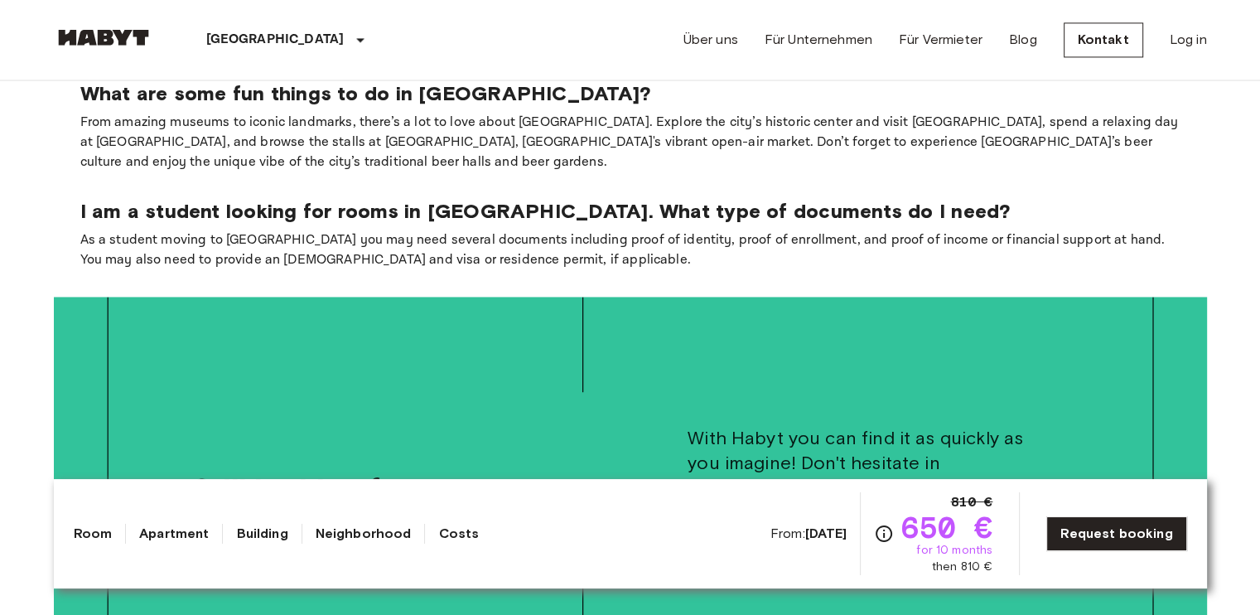
scroll to position [2569, 0]
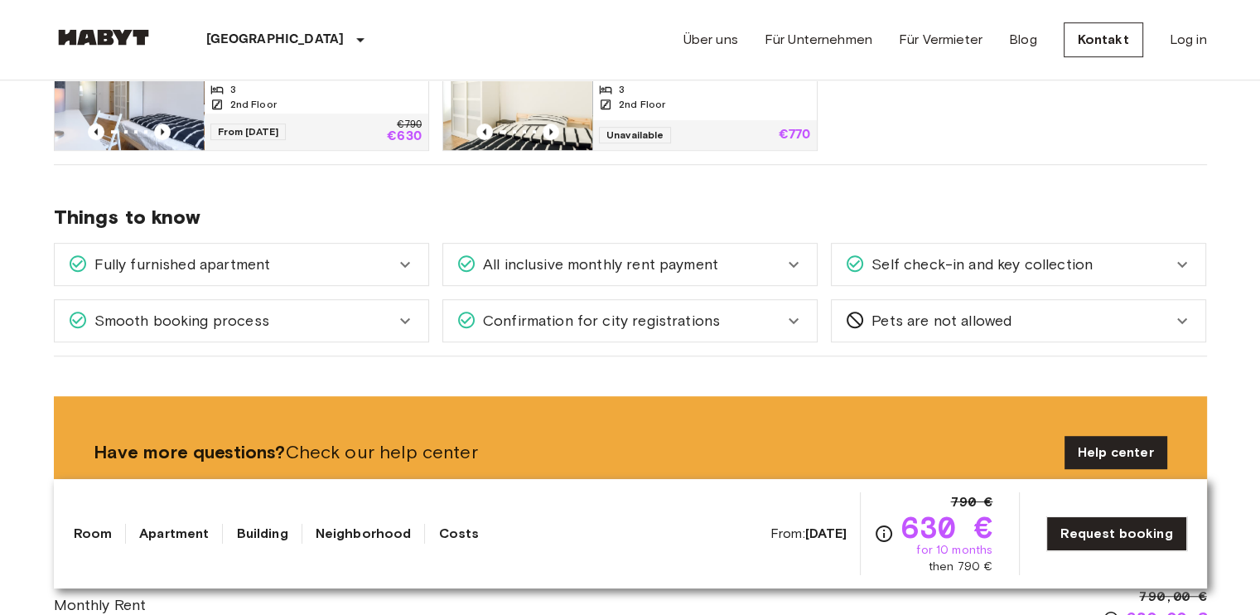
scroll to position [1115, 0]
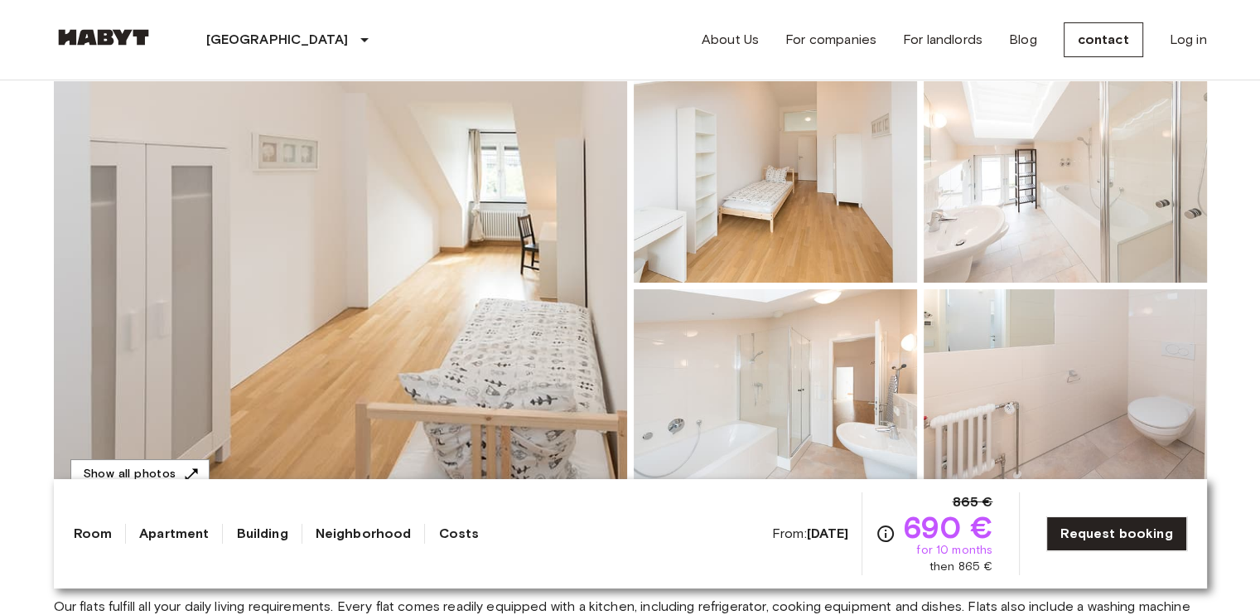
scroll to position [249, 0]
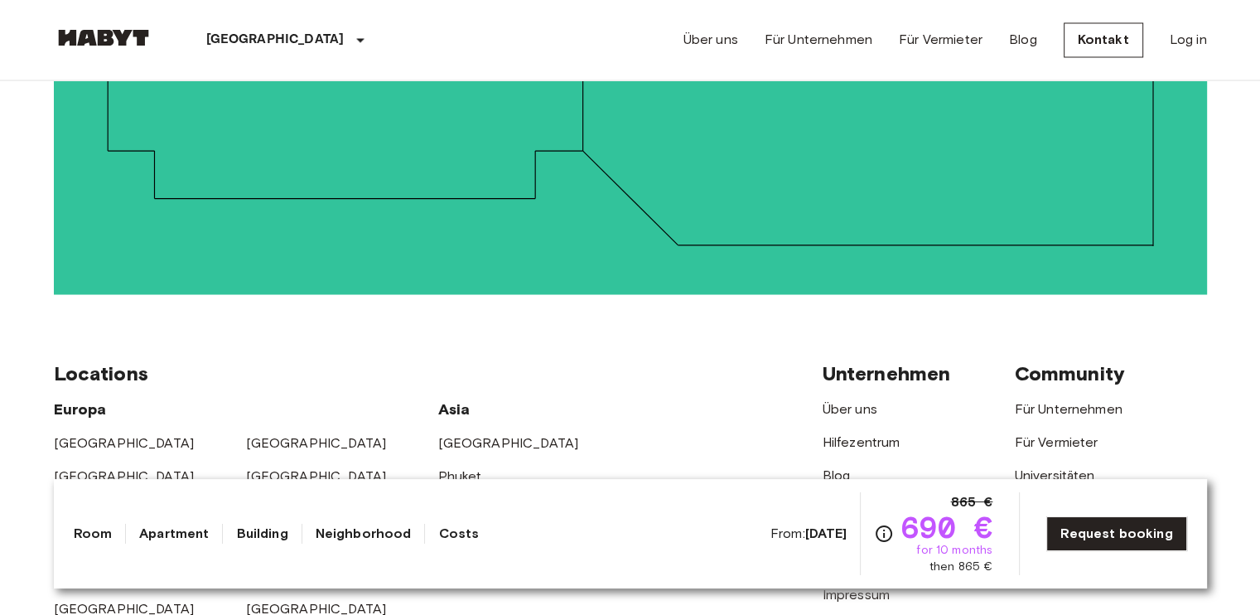
scroll to position [3353, 0]
